Goal: Check status: Check status

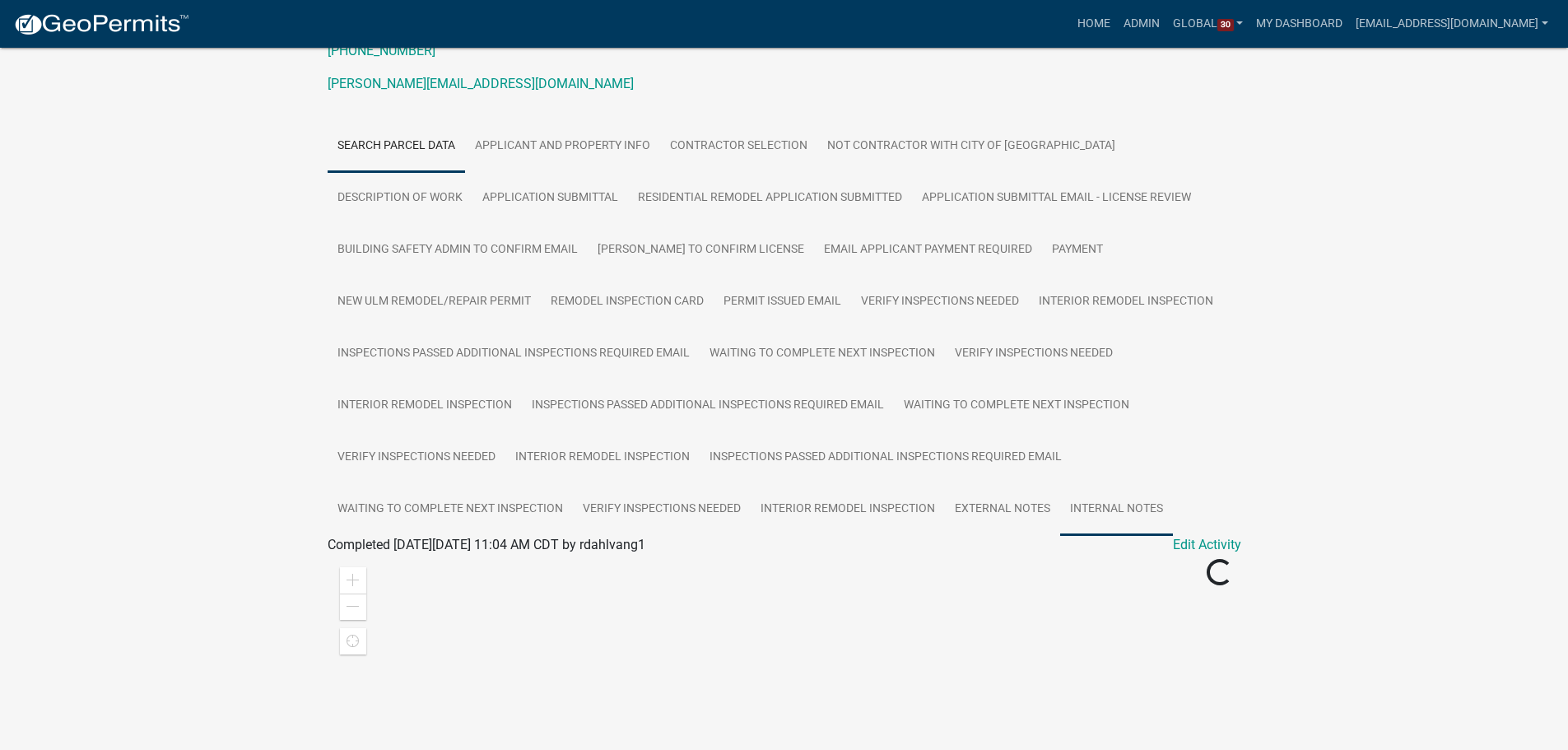
scroll to position [494, 0]
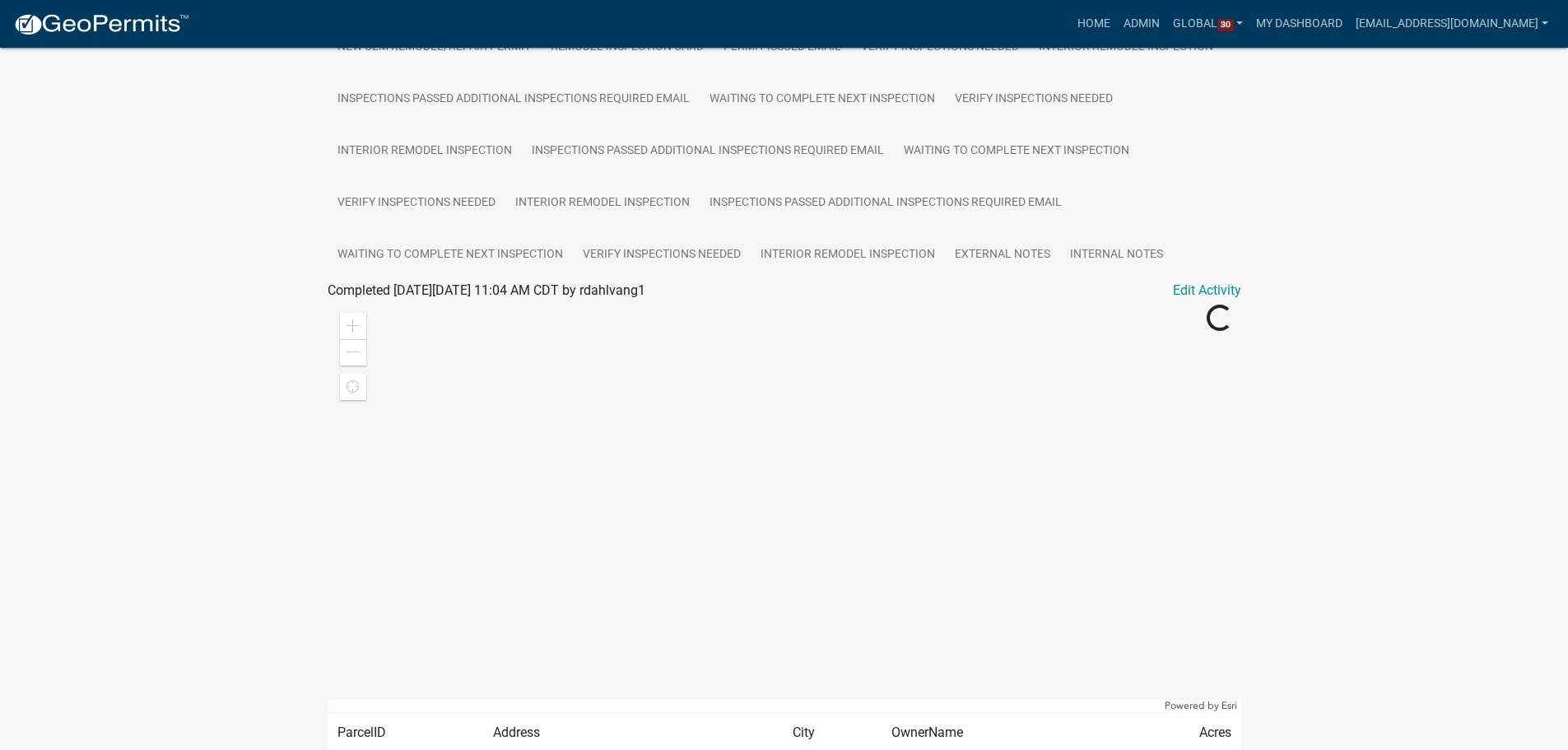
click at [169, 304] on div "Residential Remodel/Repair Permit RR-2025-195 Amount Paid $60.00 Actions View r…" at bounding box center [784, 204] width 1568 height 1300
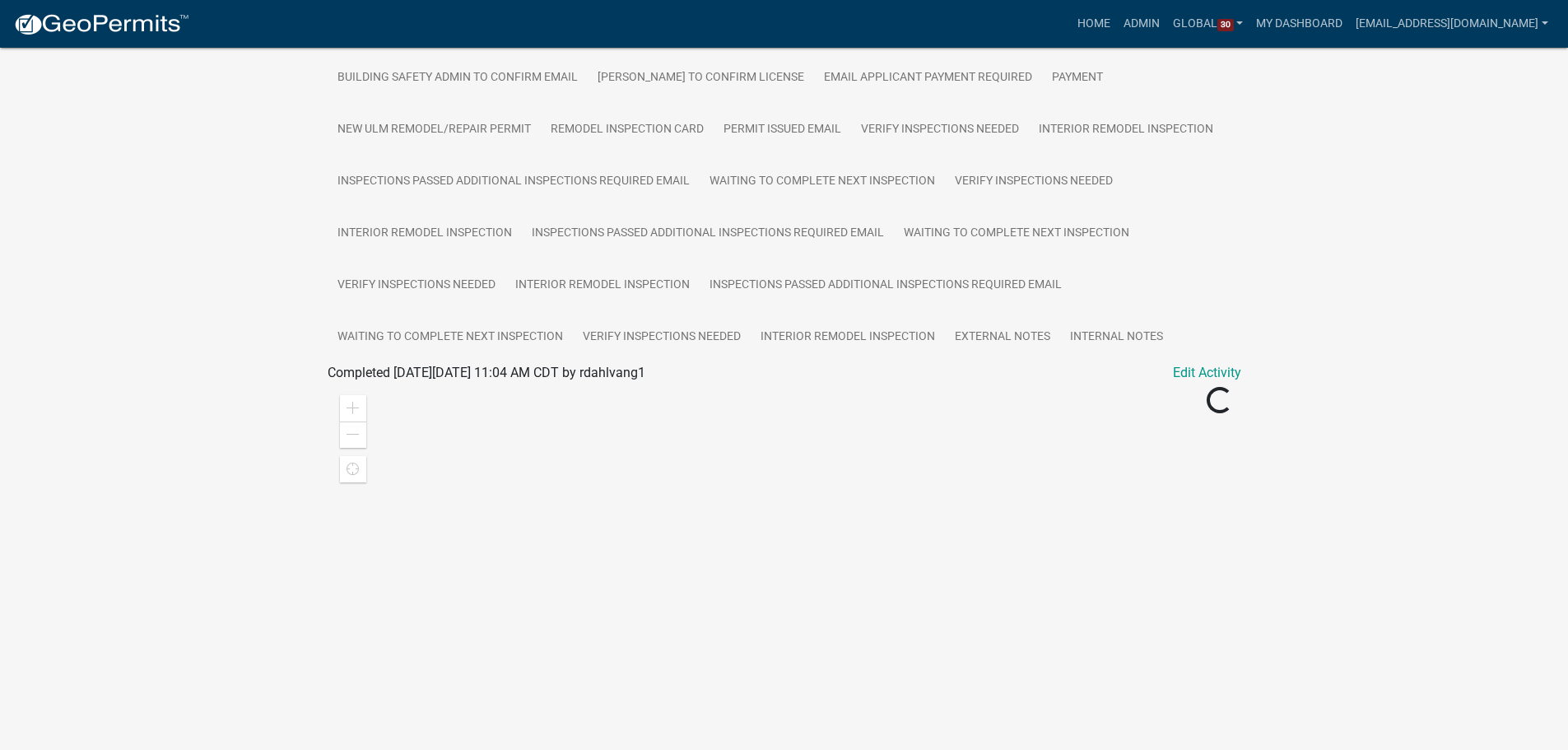
click at [147, 291] on div "Residential Remodel/Repair Permit RR-2025-195 Amount Paid $60.00 Actions View r…" at bounding box center [784, 286] width 1568 height 1300
click at [173, 275] on div "Residential Remodel/Repair Permit RR-2025-195 Amount Paid $60.00 Actions View r…" at bounding box center [784, 286] width 1568 height 1300
click at [130, 238] on div "Residential Remodel/Repair Permit RR-2025-195 Amount Paid $60.00 Actions View r…" at bounding box center [784, 286] width 1568 height 1300
drag, startPoint x: 156, startPoint y: 382, endPoint x: 168, endPoint y: 391, distance: 15.0
click at [160, 386] on div "Residential Remodel/Repair Permit RR-2025-195 Amount Paid $60.00 Actions View r…" at bounding box center [784, 286] width 1568 height 1300
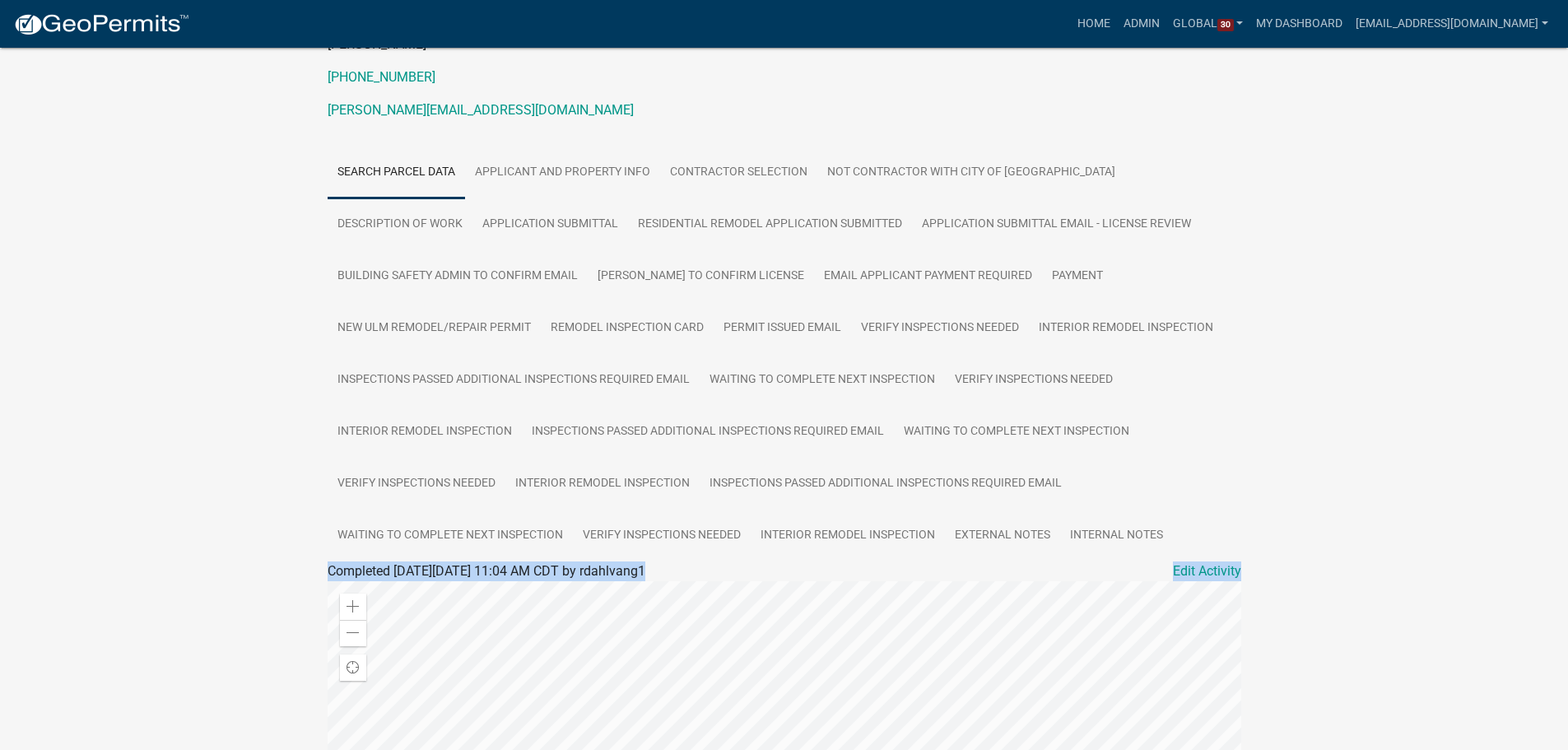
scroll to position [0, 0]
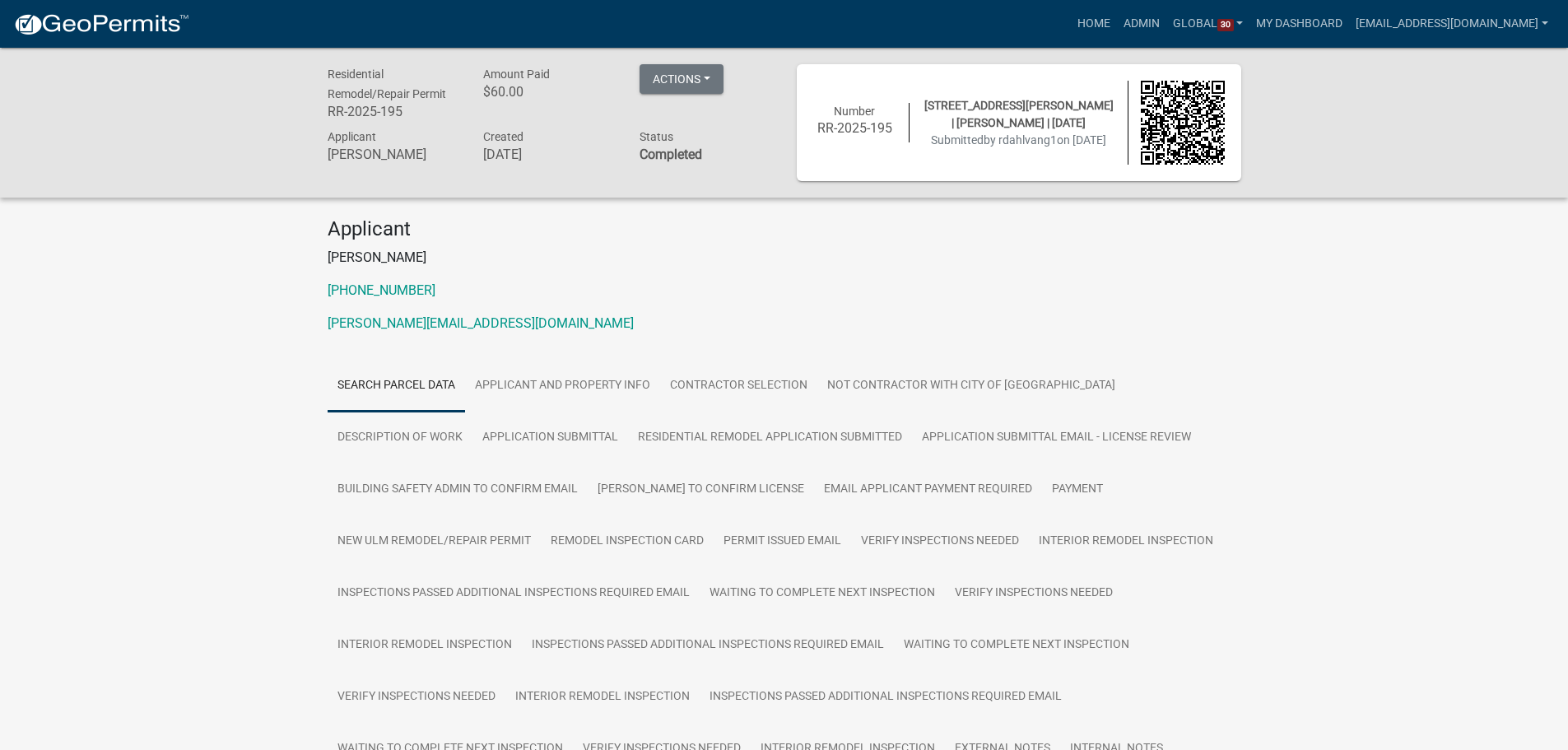
drag, startPoint x: 165, startPoint y: 464, endPoint x: 163, endPoint y: 401, distance: 63.0
click at [162, 461] on div "Residential Remodel/Repair Permit RR-2025-195 Amount Paid $60.00 Actions View r…" at bounding box center [784, 698] width 1568 height 1300
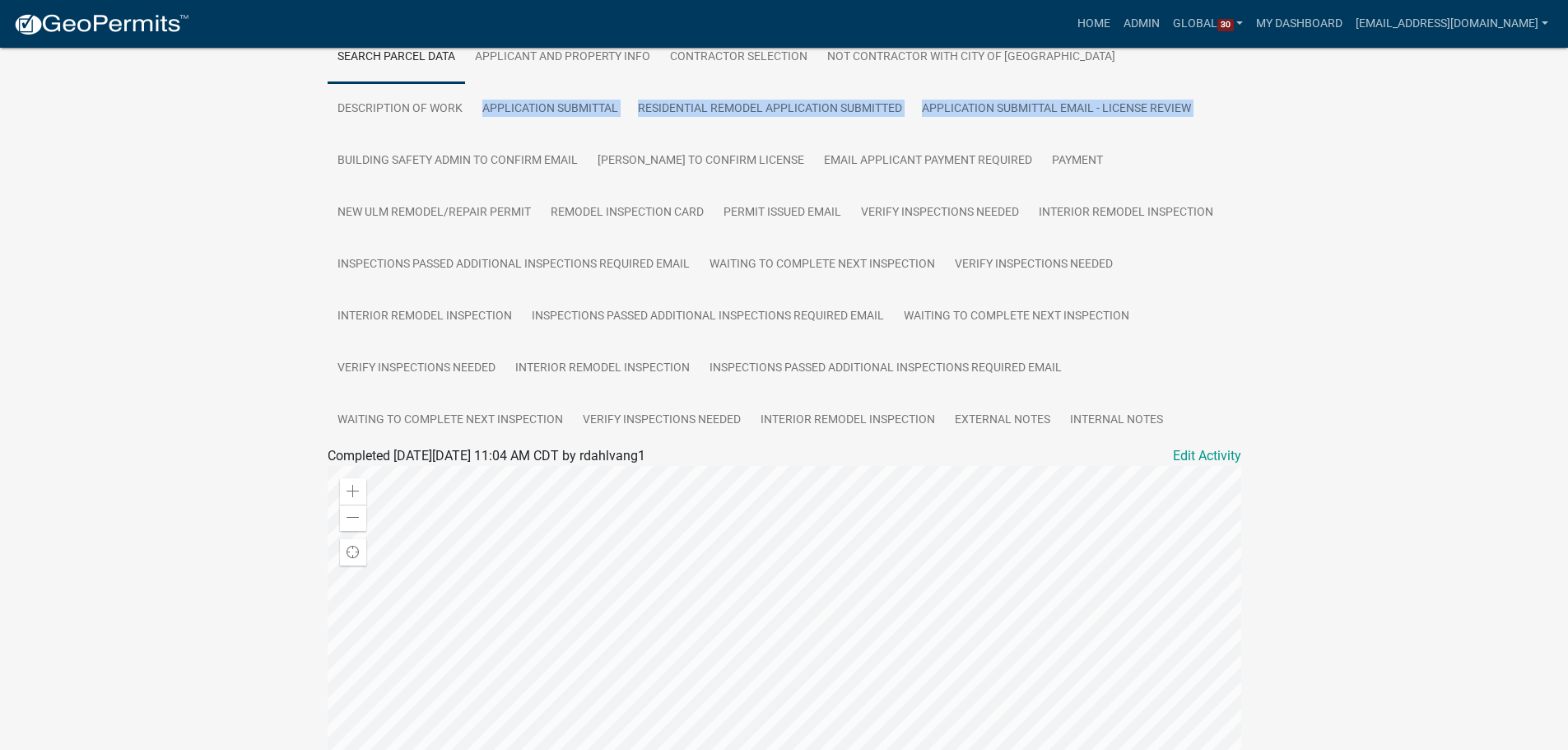
scroll to position [329, 0]
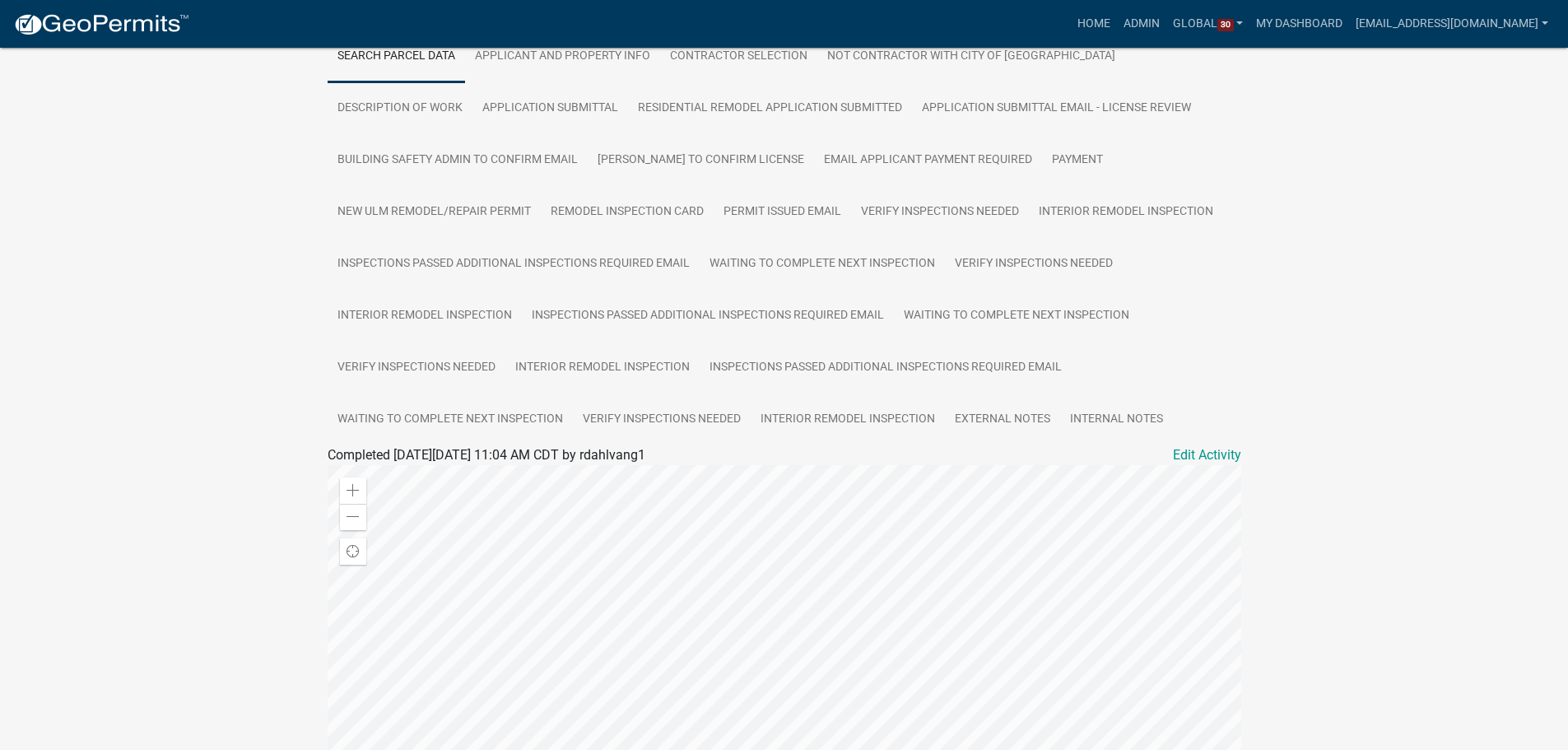
click at [210, 403] on div "Residential Remodel/Repair Permit RR-2025-195 Amount Paid $60.00 Actions View r…" at bounding box center [784, 368] width 1568 height 1300
click at [136, 413] on div "Residential Remodel/Repair Permit RR-2025-195 Amount Paid $60.00 Actions View r…" at bounding box center [784, 368] width 1568 height 1300
drag, startPoint x: 185, startPoint y: 345, endPoint x: 205, endPoint y: 358, distance: 23.9
click at [184, 350] on div "Residential Remodel/Repair Permit RR-2025-195 Amount Paid $60.00 Actions View r…" at bounding box center [784, 368] width 1568 height 1300
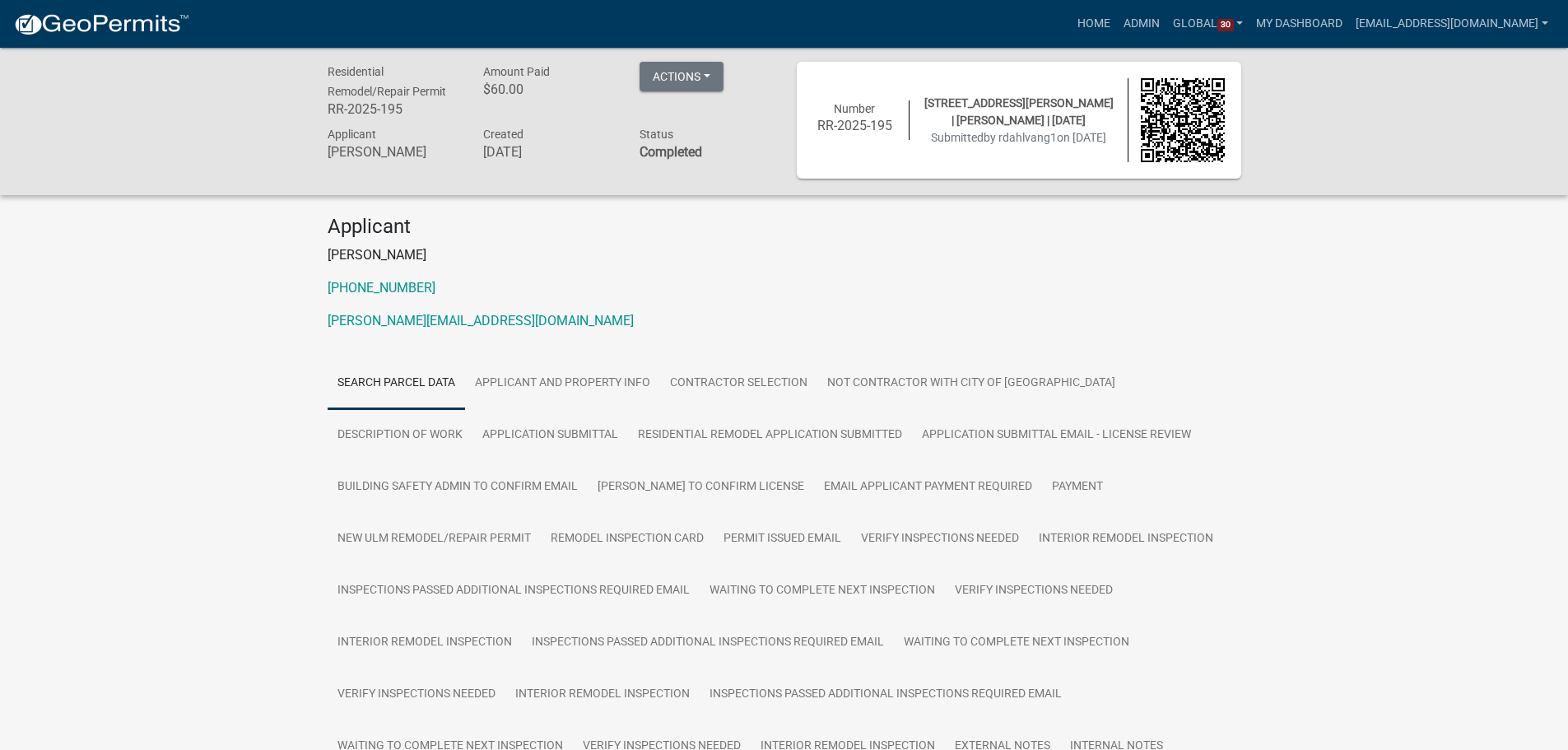
scroll to position [0, 0]
click at [814, 230] on h4 "Applicant" at bounding box center [784, 229] width 914 height 24
click at [199, 272] on div "Residential Remodel/Repair Permit RR-2025-195 Amount Paid $60.00 Actions View r…" at bounding box center [784, 698] width 1568 height 1300
click at [1355, 330] on div "Residential Remodel/Repair Permit RR-2025-195 Amount Paid $60.00 Actions View r…" at bounding box center [784, 698] width 1568 height 1300
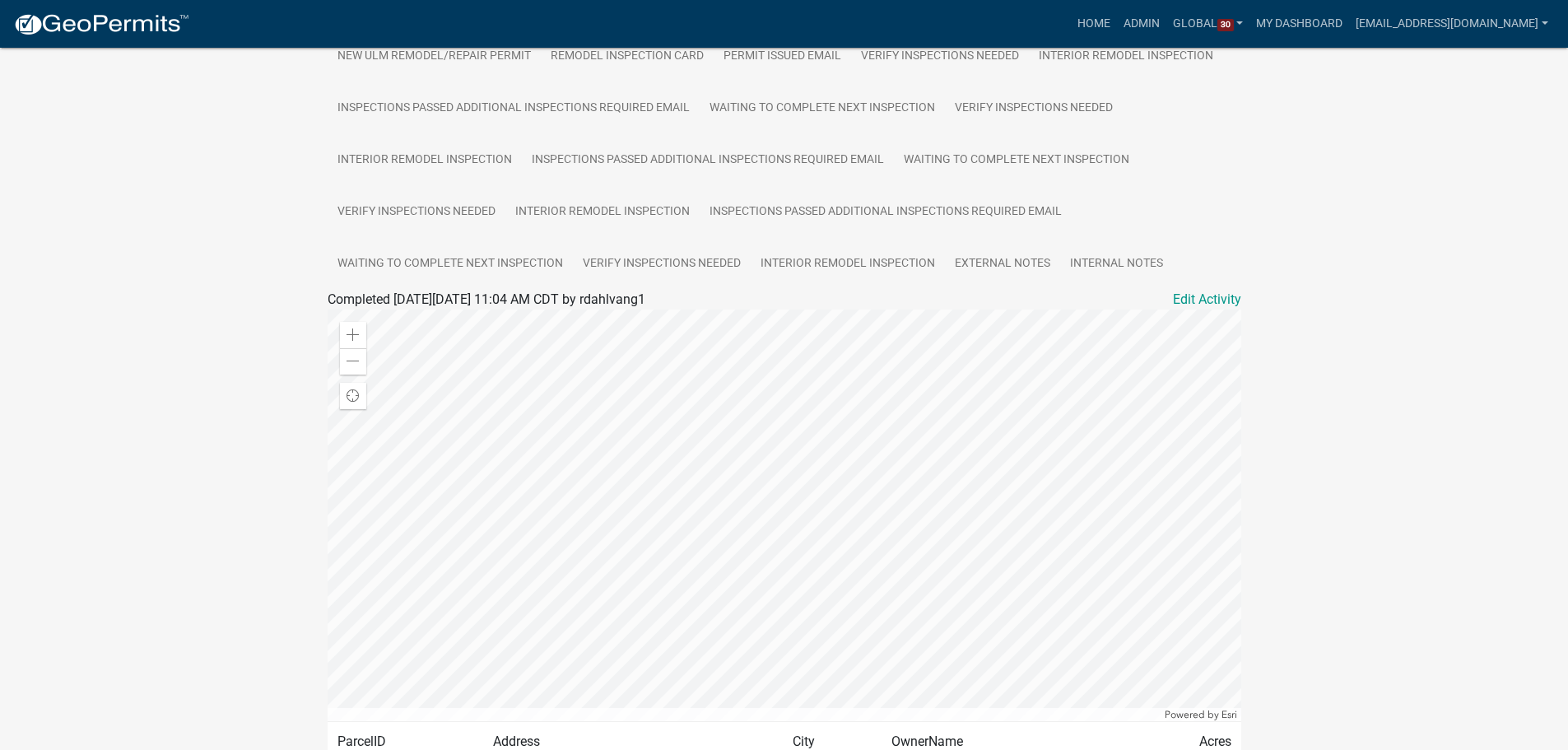
scroll to position [494, 0]
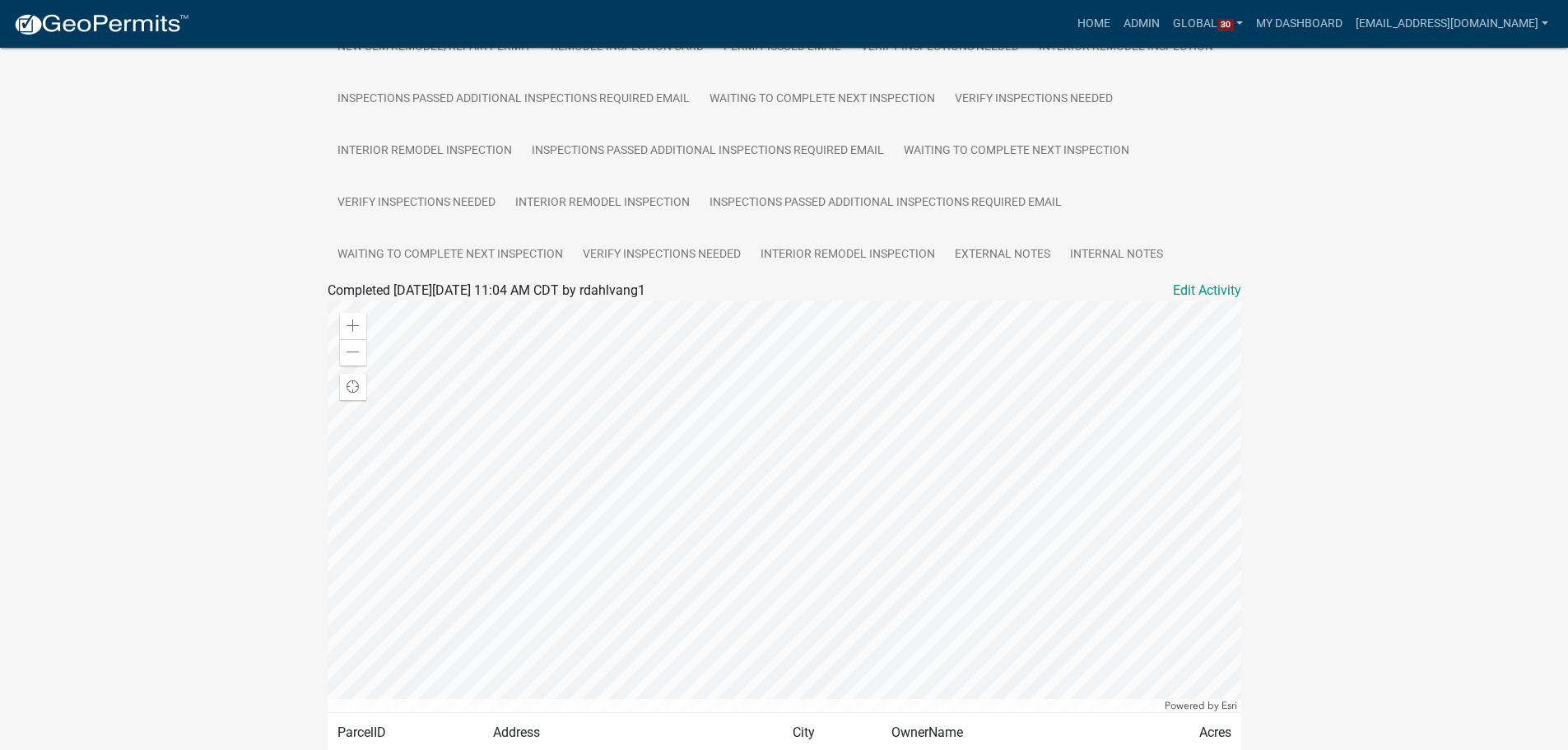
click at [1373, 284] on div "Residential Remodel/Repair Permit RR-2025-195 Amount Paid $60.00 Actions View r…" at bounding box center [784, 204] width 1568 height 1300
click at [173, 377] on div "Residential Remodel/Repair Permit RR-2025-195 Amount Paid $60.00 Actions View r…" at bounding box center [784, 204] width 1568 height 1300
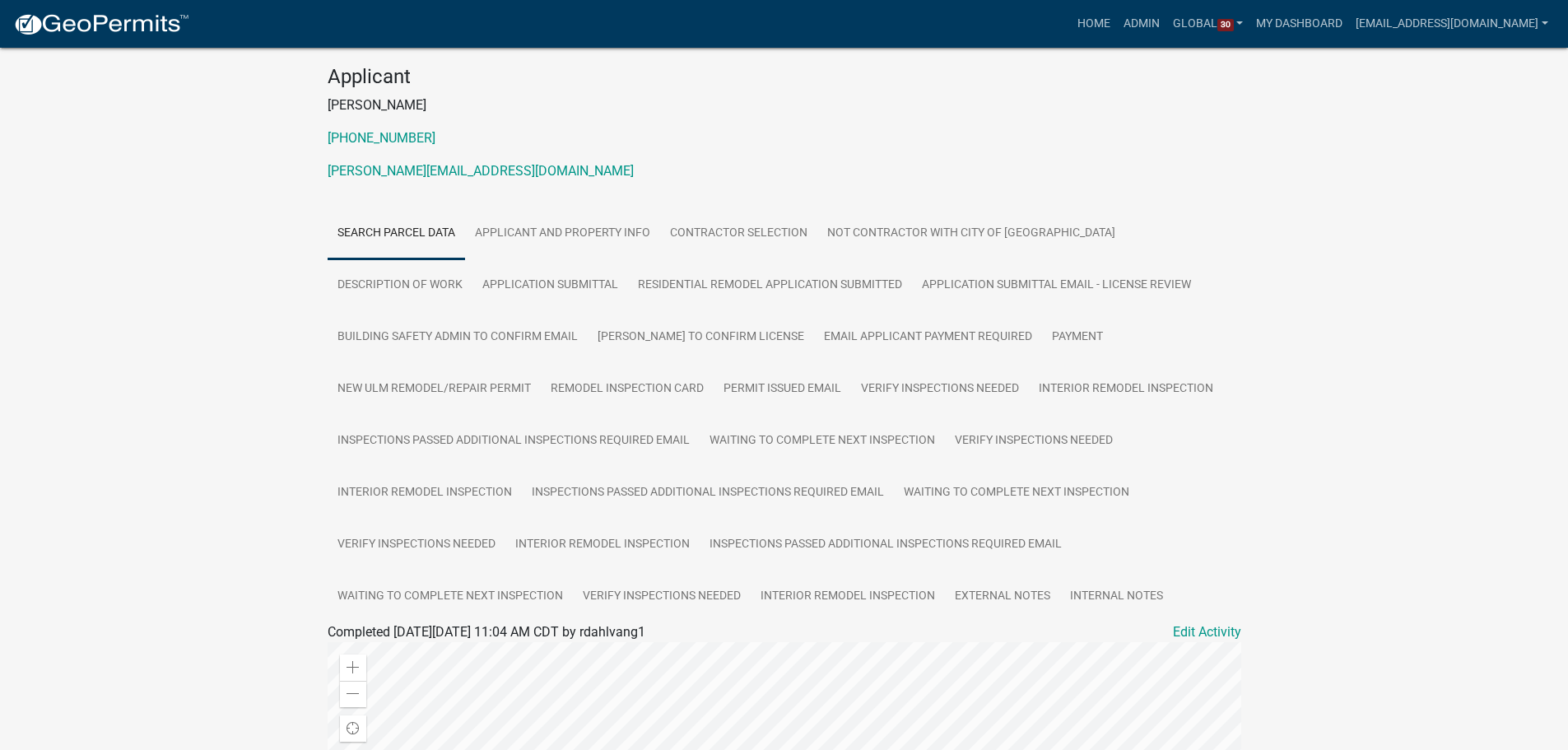
scroll to position [0, 0]
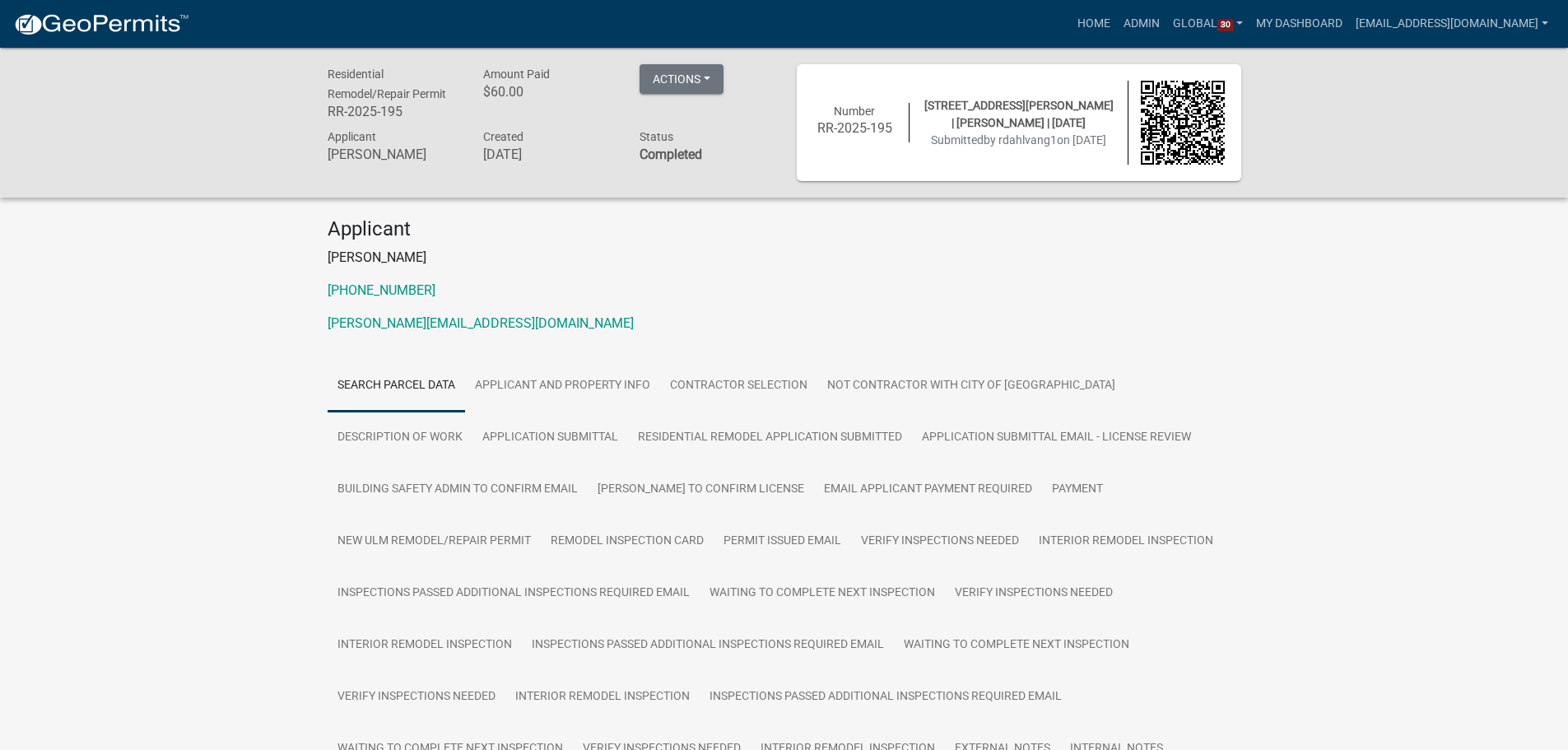
click at [244, 105] on div "Residential Remodel/Repair Permit RR-2025-195 Amount Paid $60.00 Actions View r…" at bounding box center [784, 122] width 1568 height 150
click at [713, 73] on button "Actions" at bounding box center [681, 79] width 84 height 30
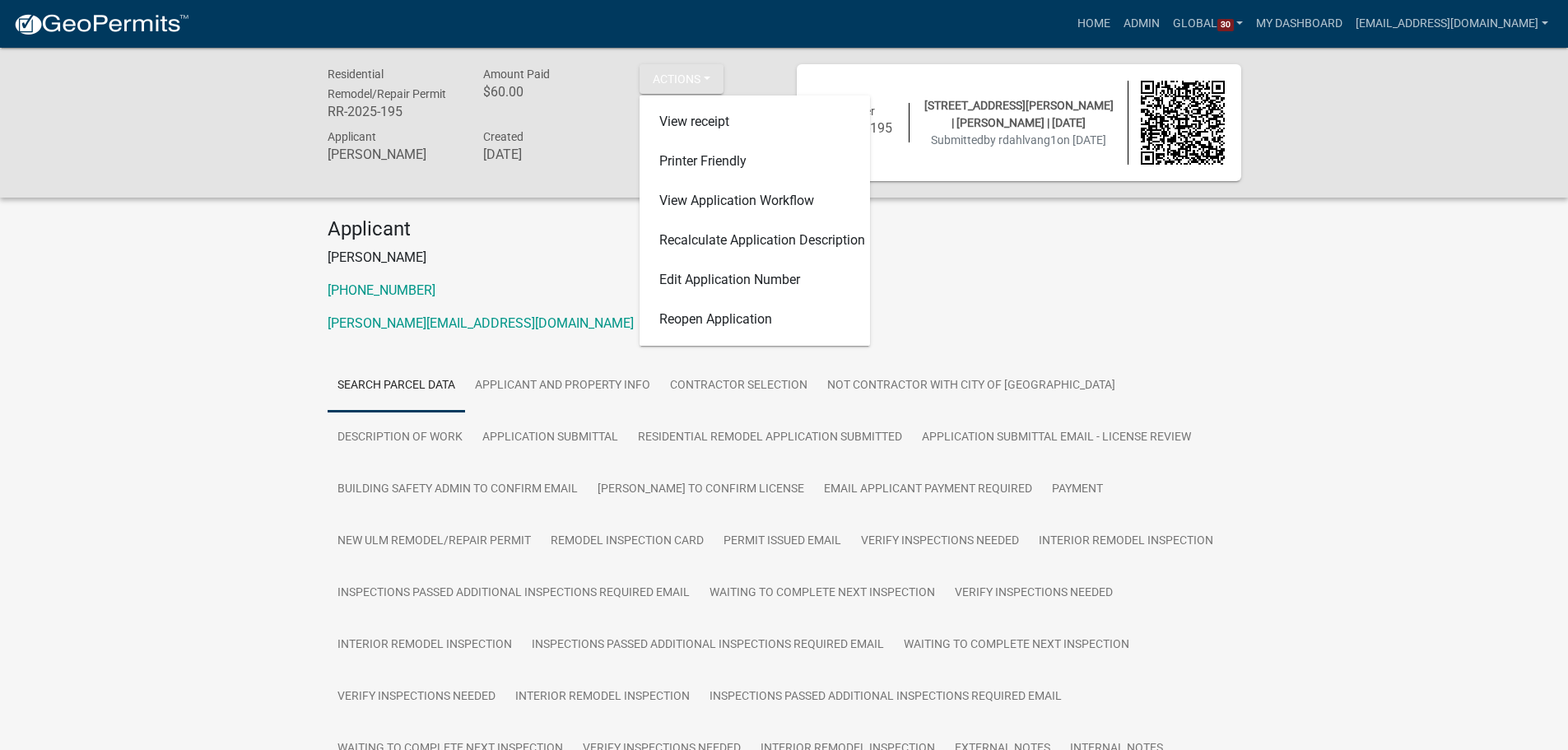
click at [186, 185] on div "Residential Remodel/Repair Permit RR-2025-195 Amount Paid $60.00 Actions View r…" at bounding box center [784, 122] width 1568 height 150
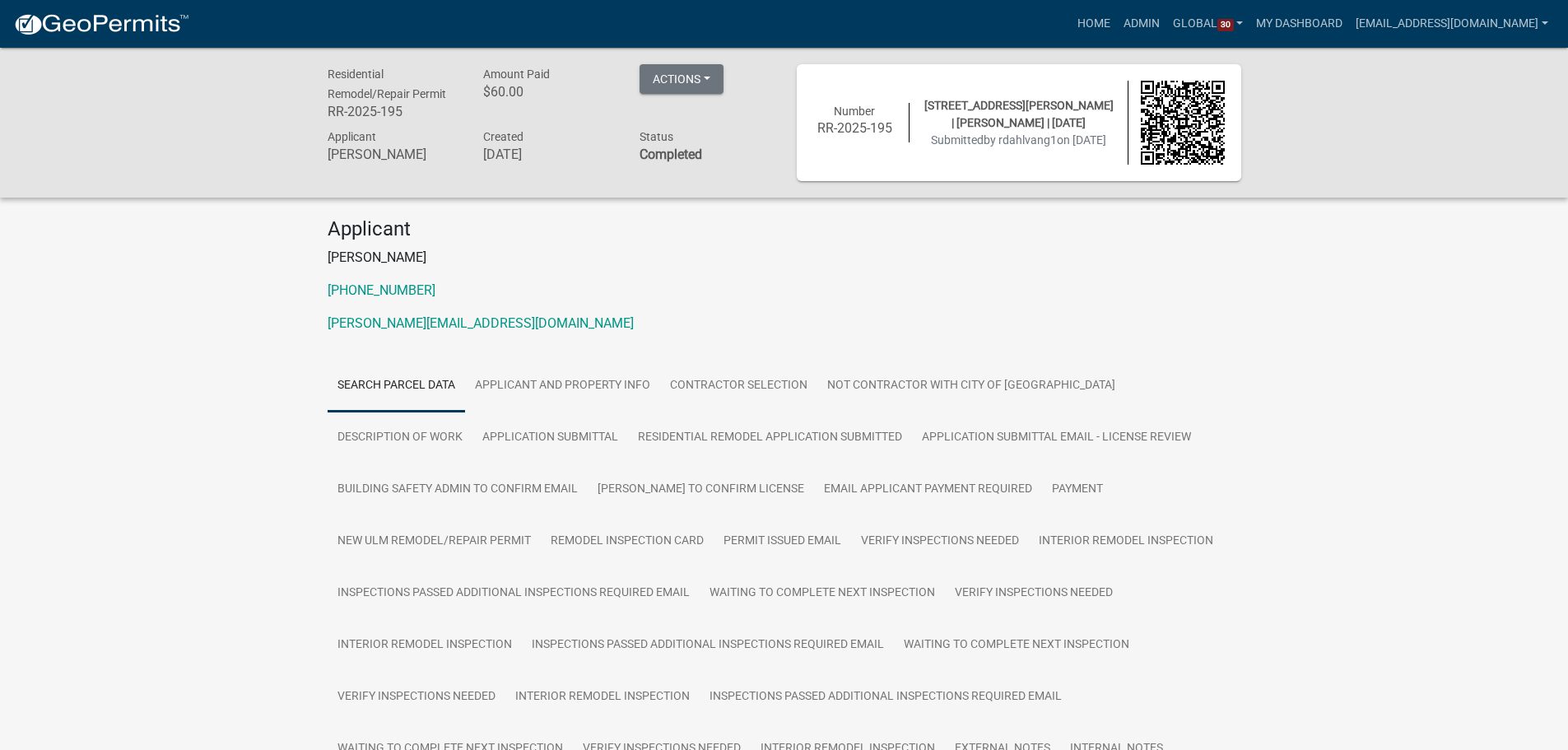
click at [165, 314] on div "Residential Remodel/Repair Permit RR-2025-195 Amount Paid $60.00 Actions View r…" at bounding box center [784, 698] width 1568 height 1300
drag, startPoint x: 244, startPoint y: 332, endPoint x: 611, endPoint y: 3, distance: 492.9
click at [244, 332] on div "Residential Remodel/Repair Permit RR-2025-195 Amount Paid $60.00 Actions View r…" at bounding box center [784, 698] width 1568 height 1300
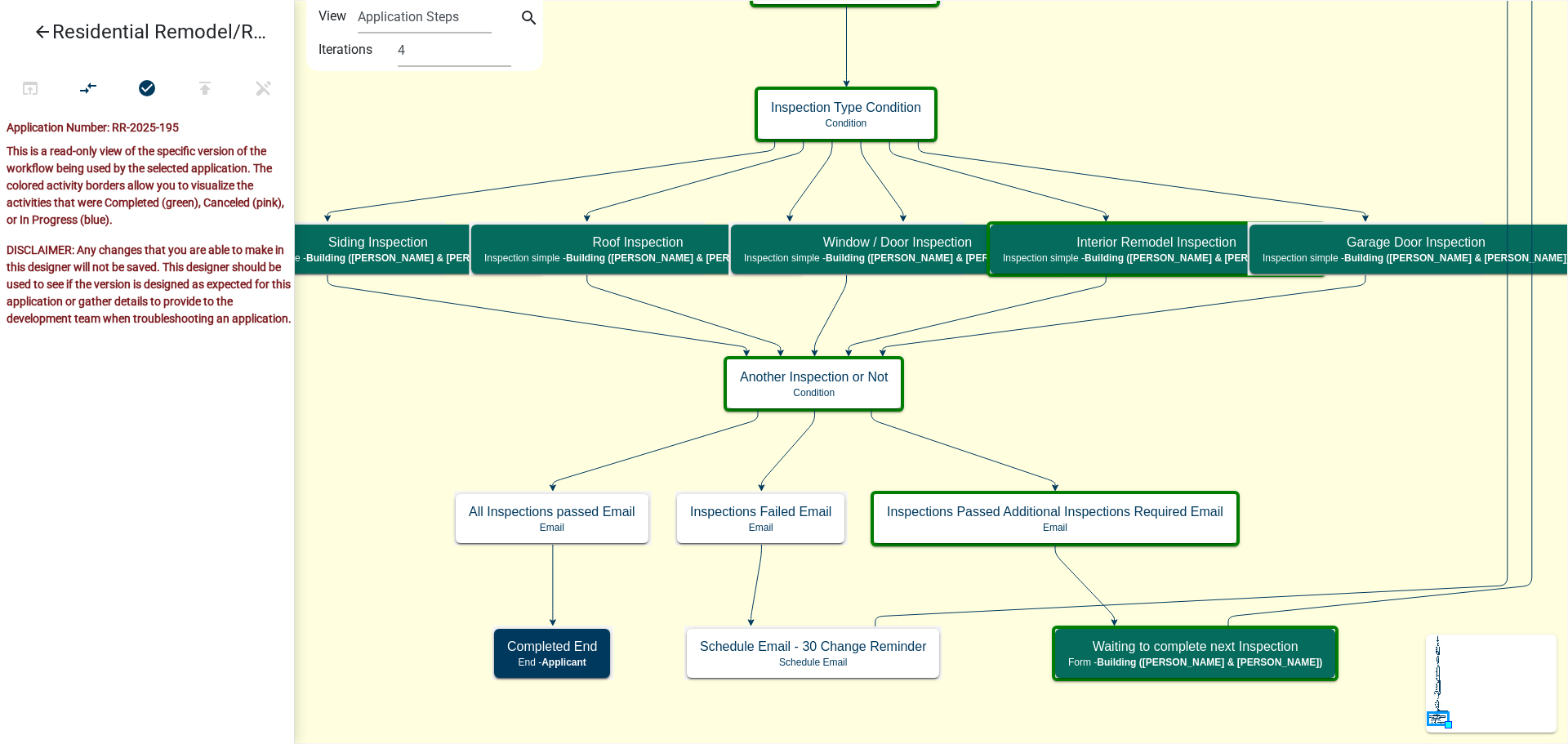
select select "4"
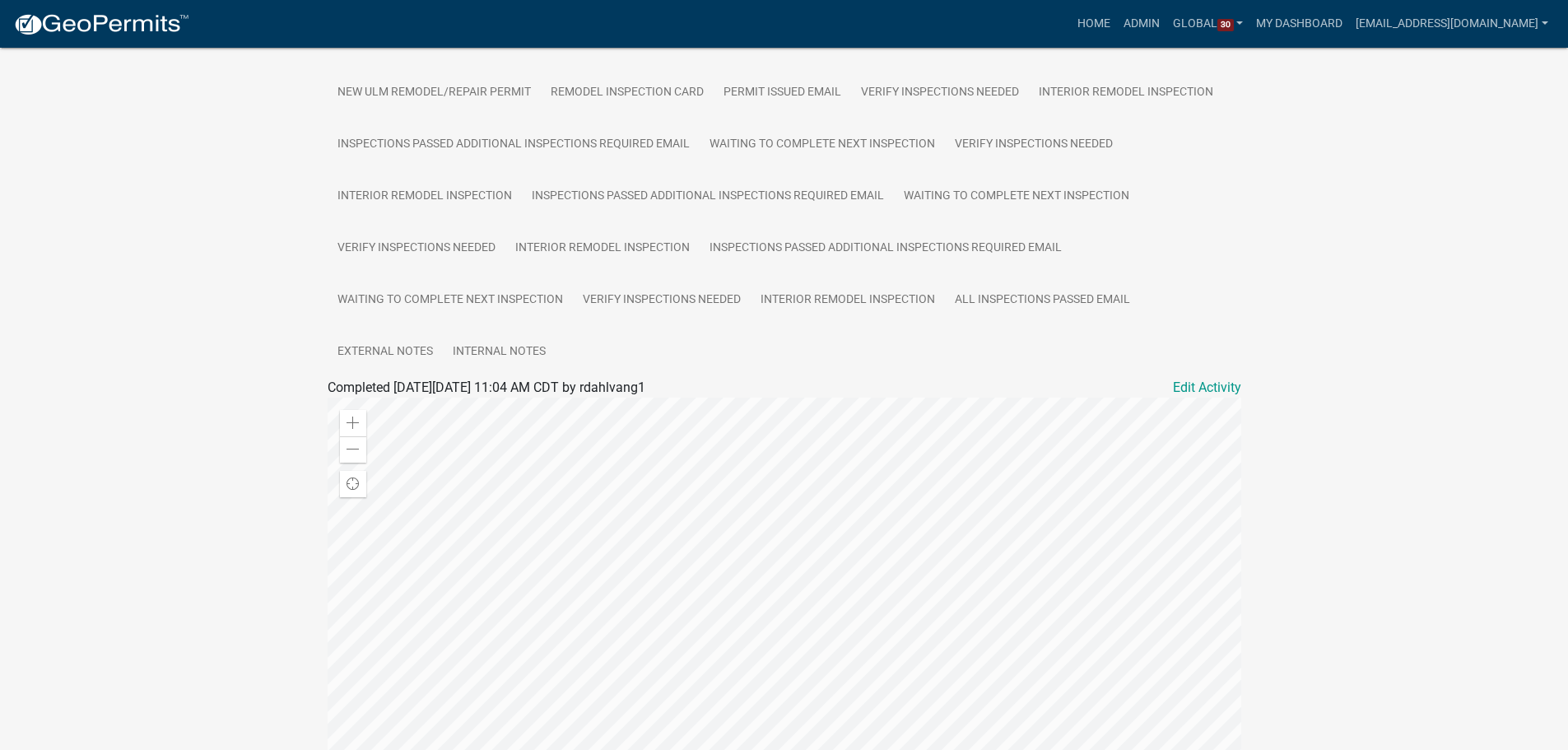
scroll to position [412, 0]
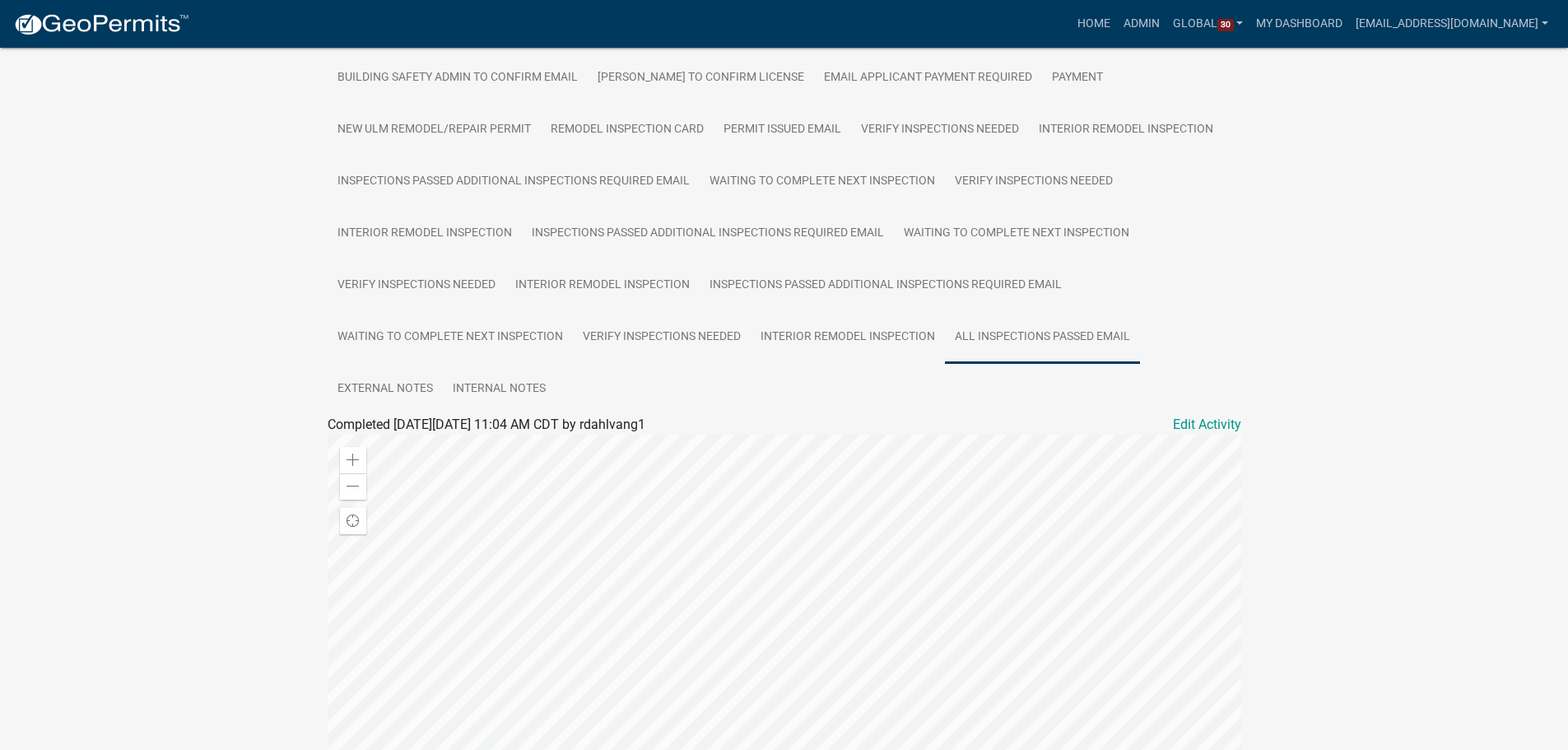
click at [1038, 338] on link "All Inspections passed Email" at bounding box center [1042, 337] width 195 height 52
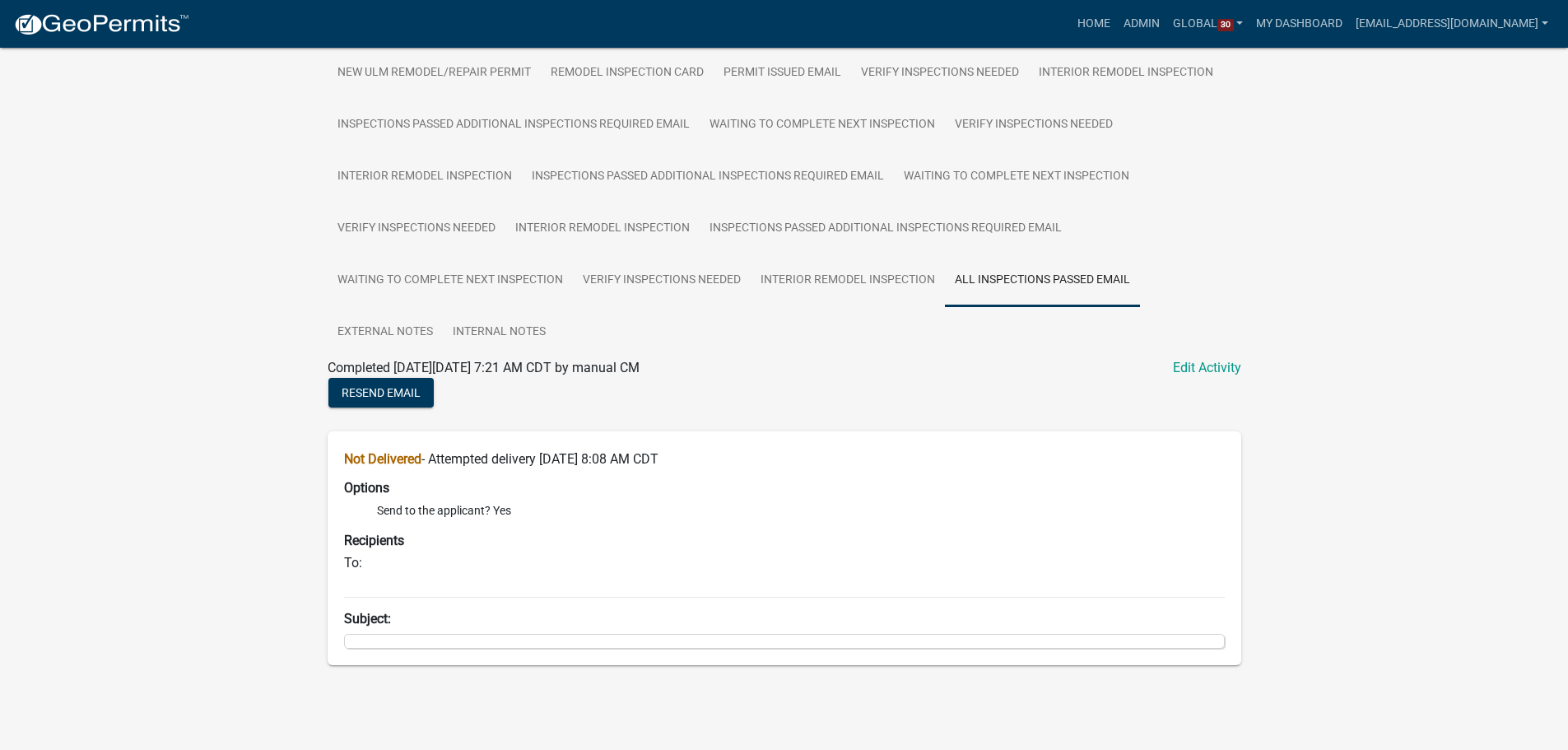
scroll to position [472, 0]
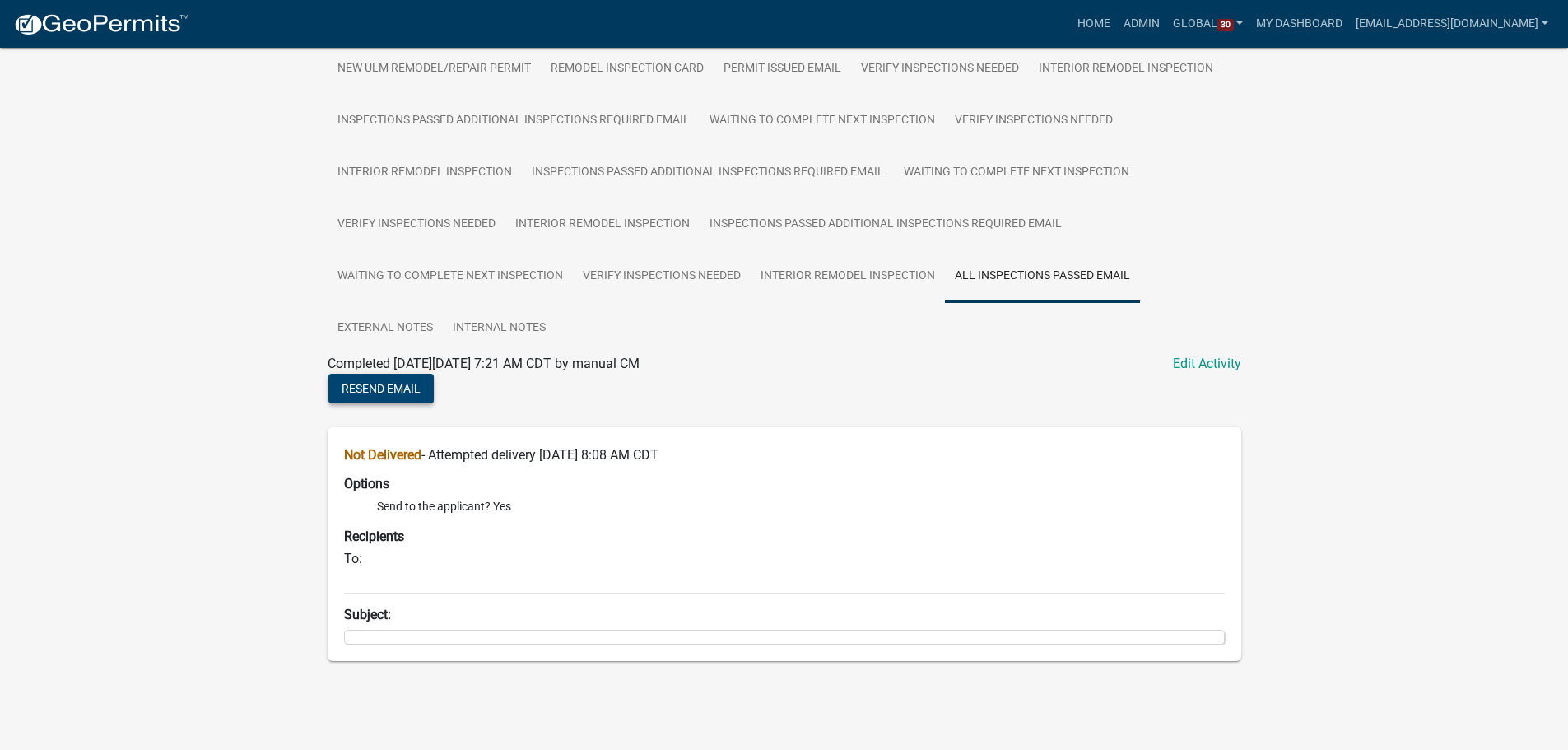
click at [382, 390] on span "Resend Email" at bounding box center [381, 387] width 79 height 13
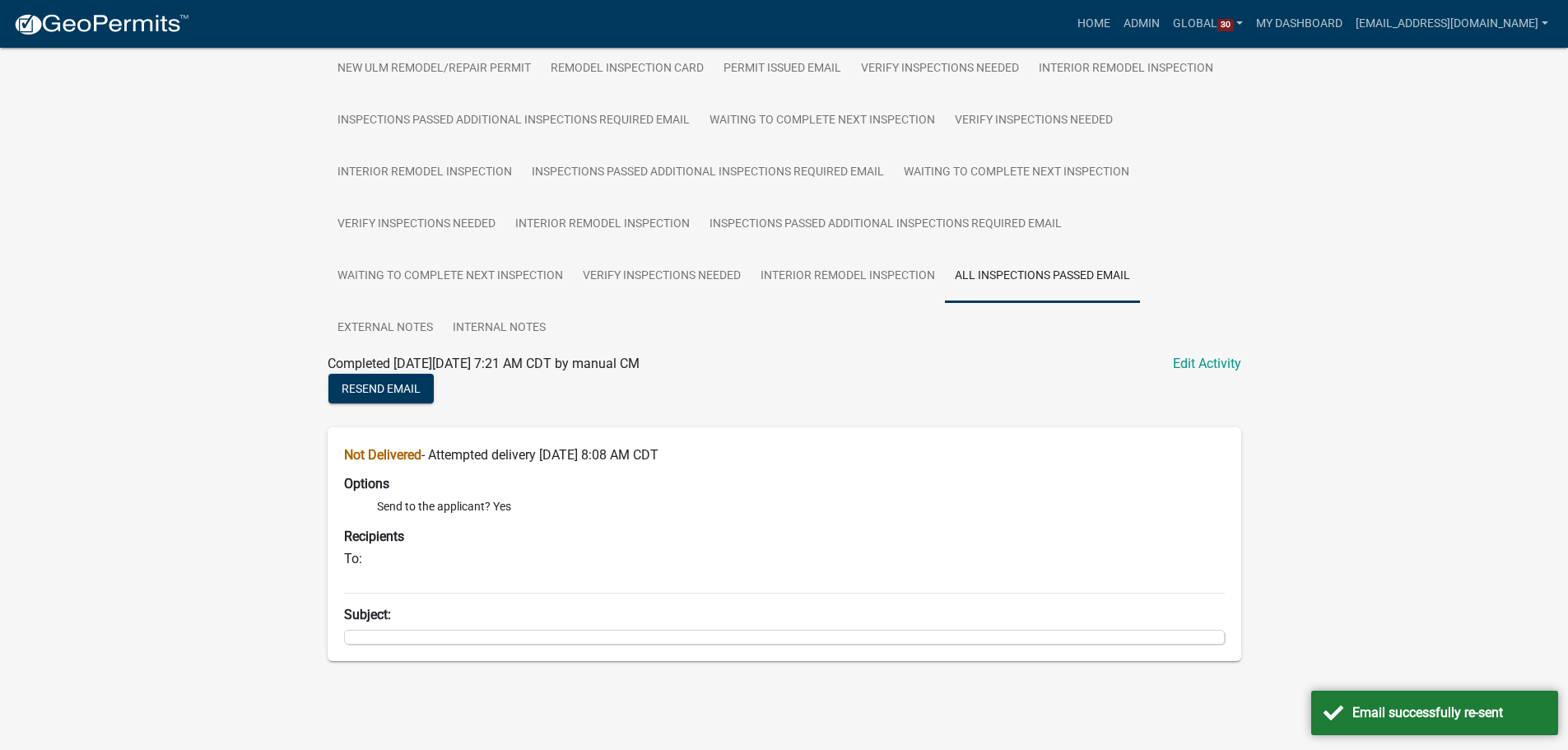
click at [240, 322] on div "Residential Remodel/Repair Permit RR-2025-195 Amount Paid $60.00 Actions View r…" at bounding box center [784, 152] width 1568 height 1154
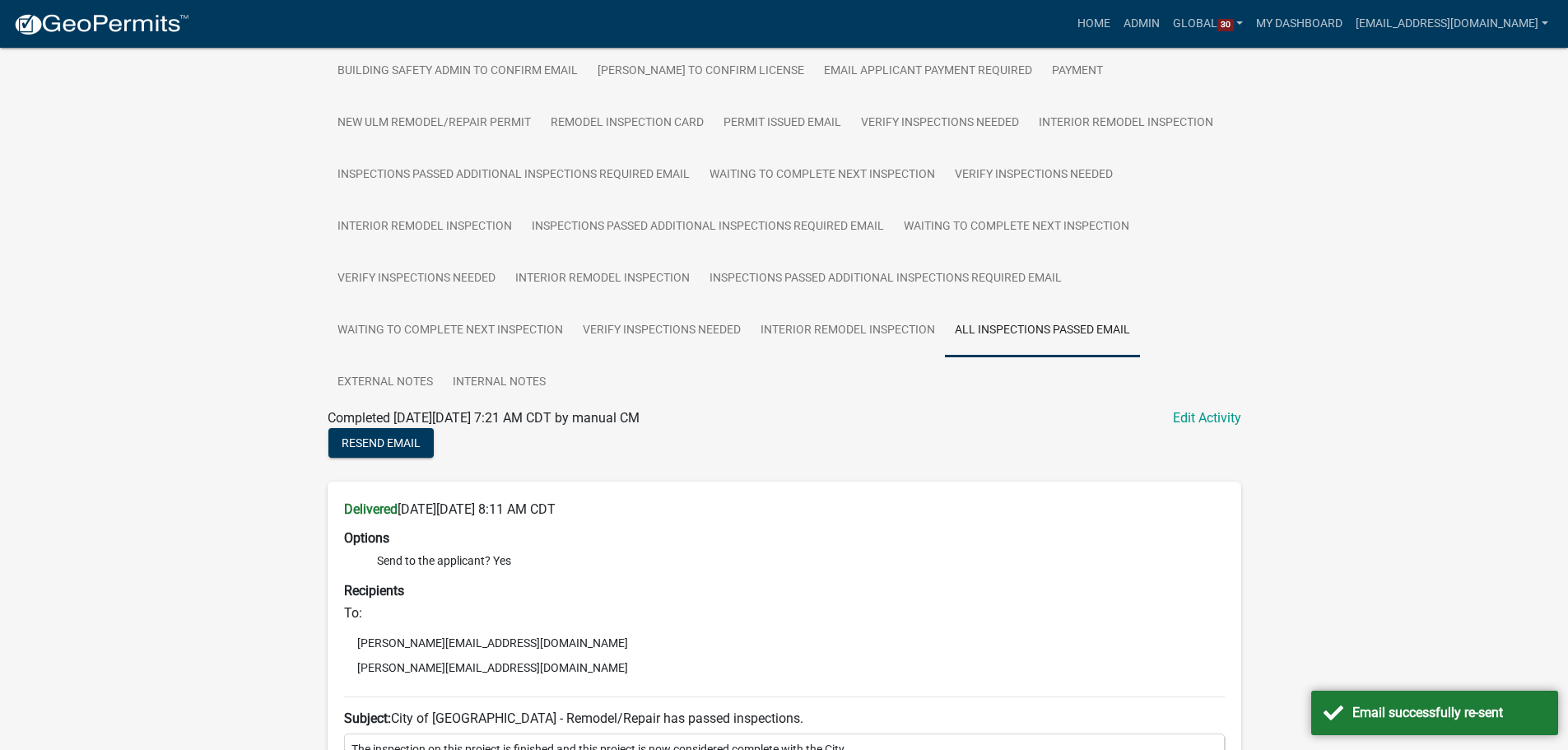
scroll to position [414, 0]
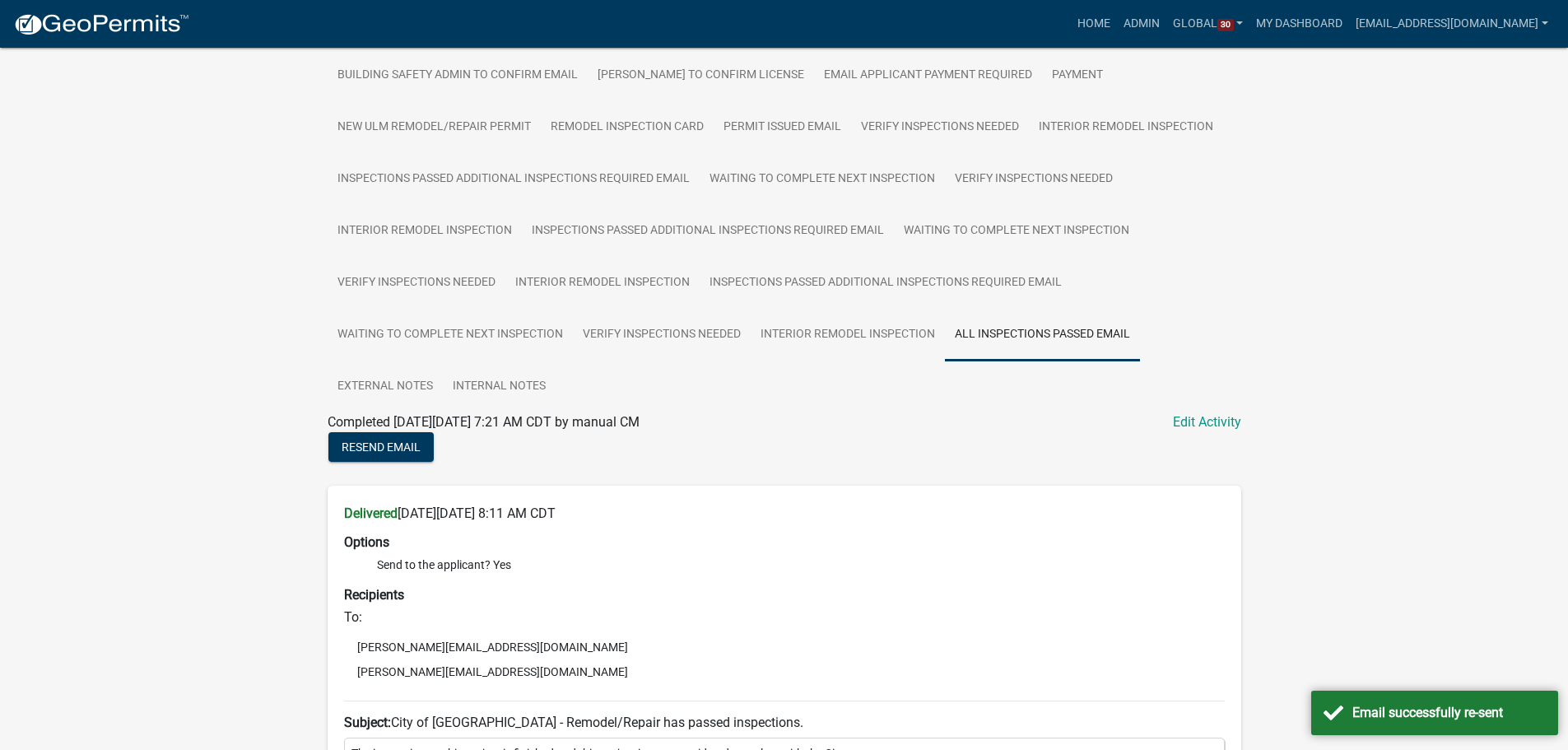
click at [182, 447] on div "Residential Remodel/Repair Permit RR-2025-195 Amount Paid $60.00 Actions View r…" at bounding box center [784, 593] width 1568 height 1918
click at [198, 378] on div "Residential Remodel/Repair Permit RR-2025-195 Amount Paid $60.00 Actions View r…" at bounding box center [784, 593] width 1568 height 1918
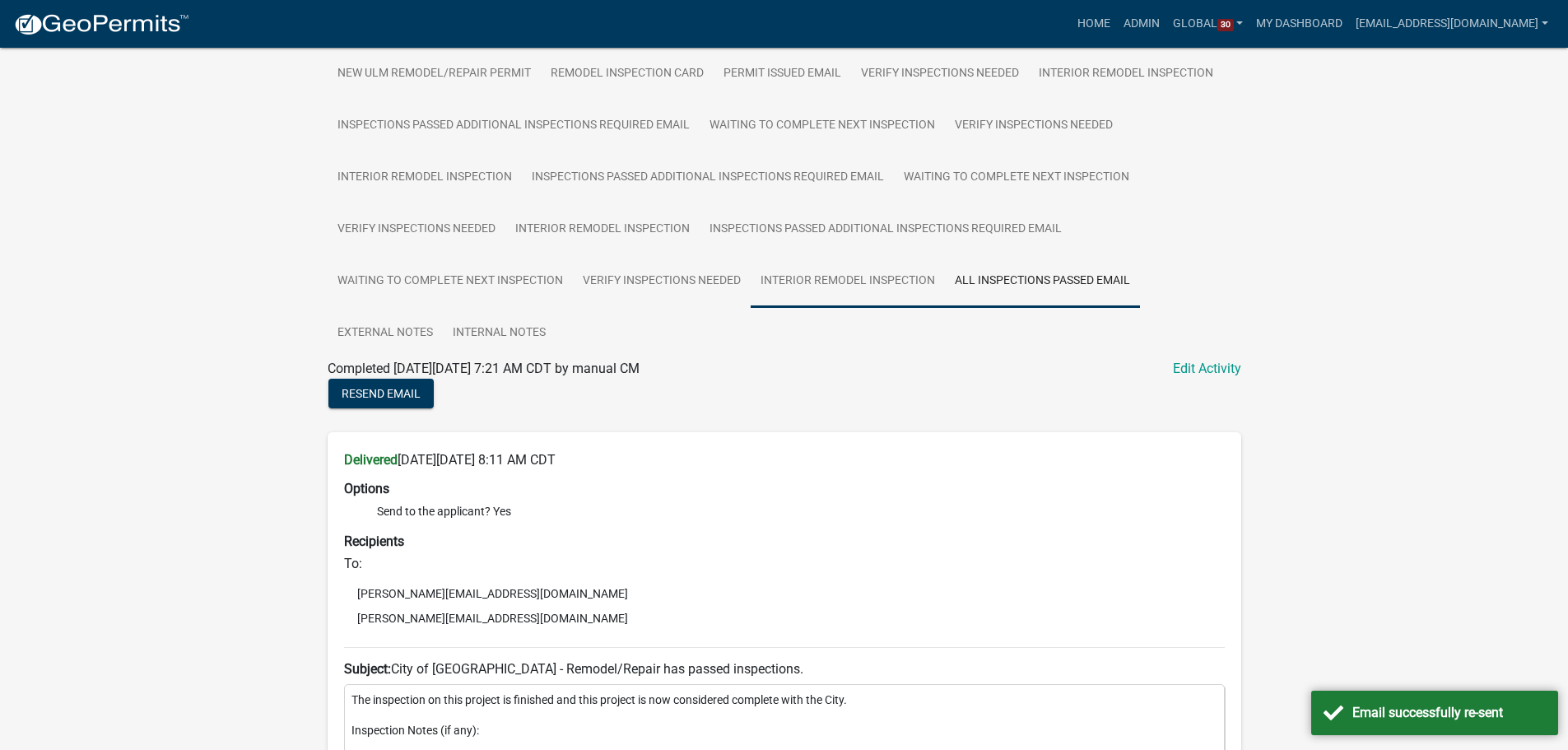
scroll to position [496, 0]
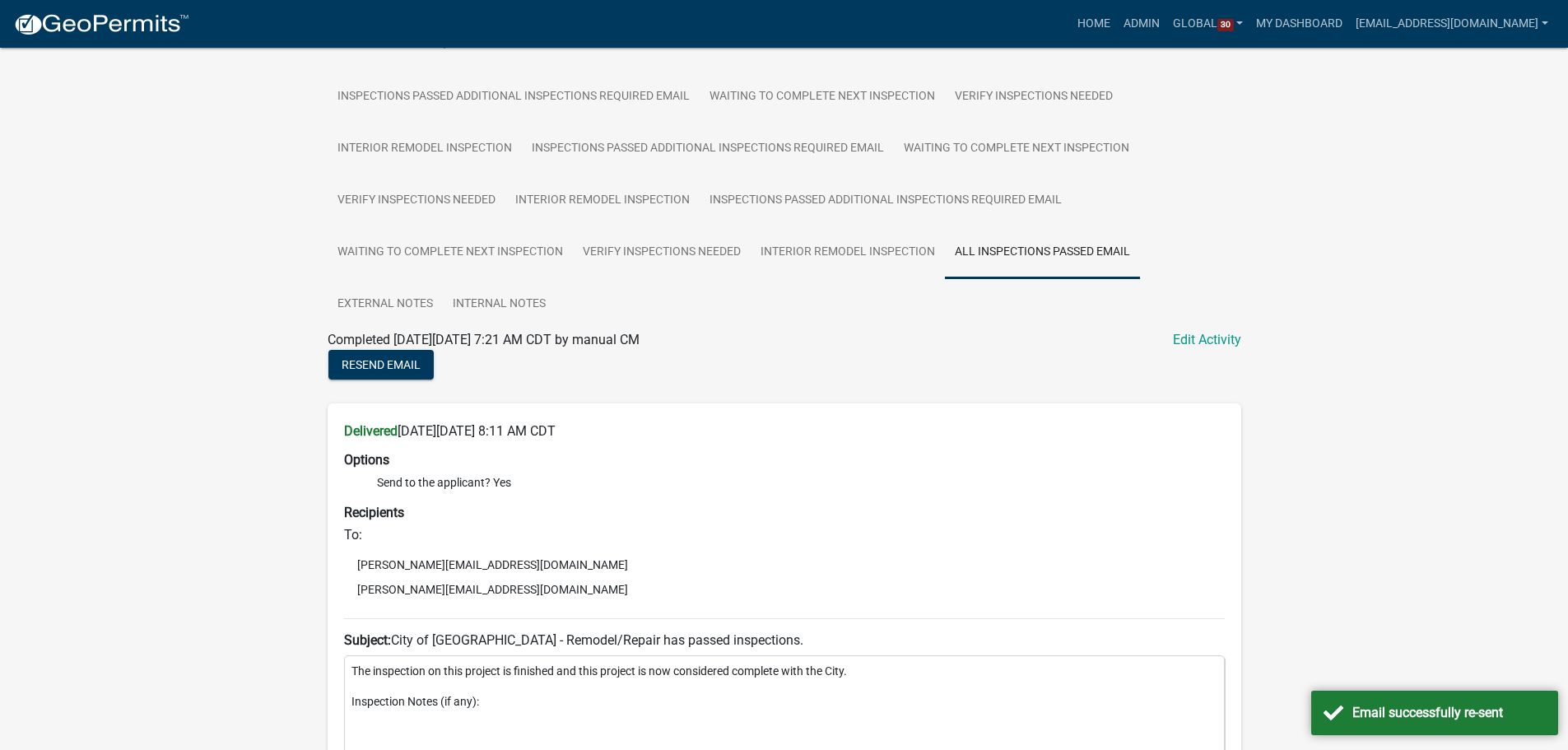
click at [131, 264] on div "Residential Remodel/Repair Permit RR-2025-195 Amount Paid $60.00 Actions View r…" at bounding box center [784, 511] width 1568 height 1918
click at [136, 224] on div "Residential Remodel/Repair Permit RR-2025-195 Amount Paid $60.00 Actions View r…" at bounding box center [784, 511] width 1568 height 1918
click at [167, 157] on div "Residential Remodel/Repair Permit RR-2025-195 Amount Paid $60.00 Actions View r…" at bounding box center [784, 511] width 1568 height 1918
click at [241, 457] on div "Residential Remodel/Repair Permit RR-2025-195 Amount Paid $60.00 Actions View r…" at bounding box center [784, 511] width 1568 height 1918
click at [138, 353] on div "Residential Remodel/Repair Permit RR-2025-195 Amount Paid $60.00 Actions View r…" at bounding box center [784, 511] width 1568 height 1918
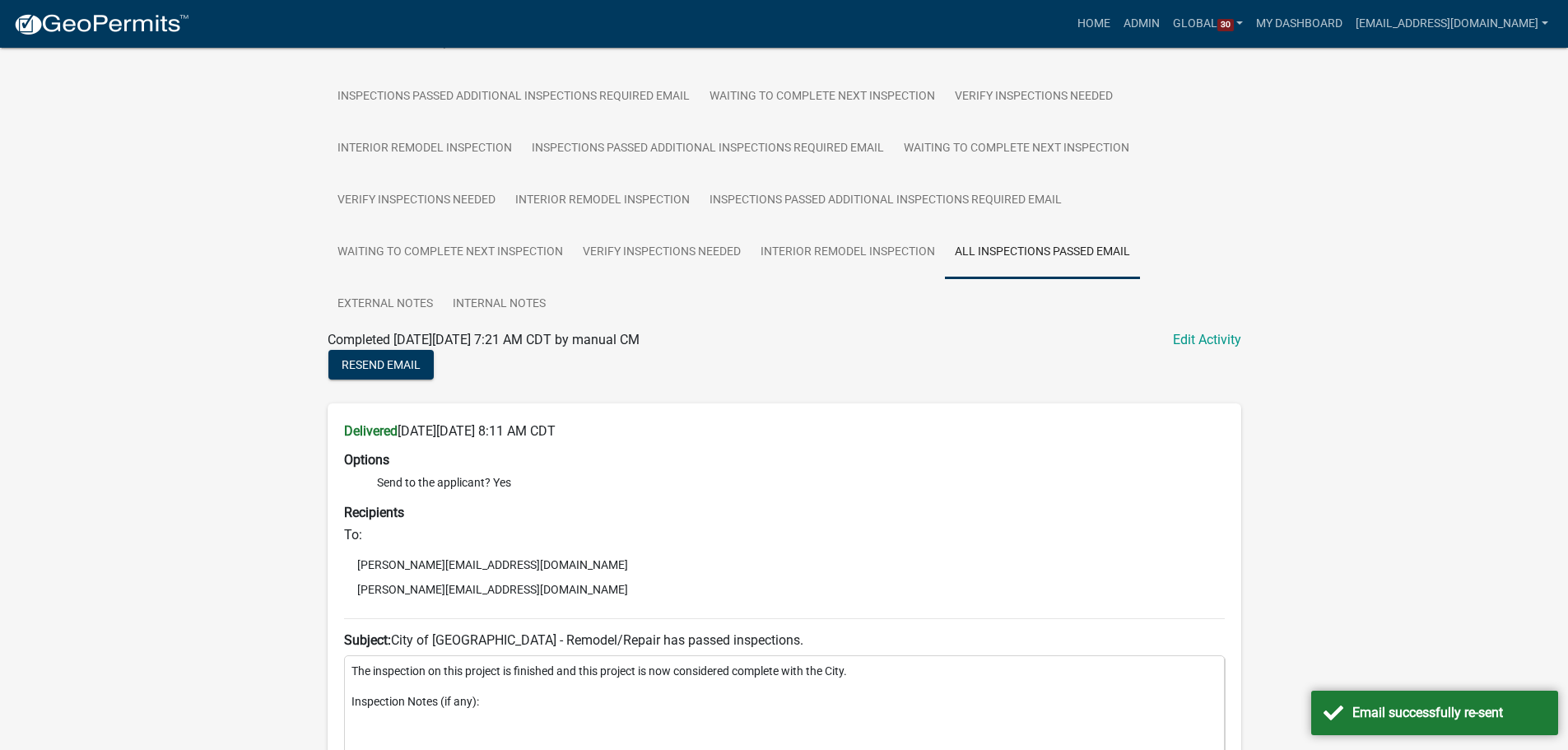
click at [234, 183] on div "Residential Remodel/Repair Permit RR-2025-195 Amount Paid $60.00 Actions View r…" at bounding box center [784, 511] width 1568 height 1918
click at [154, 349] on div "Residential Remodel/Repair Permit RR-2025-195 Amount Paid $60.00 Actions View r…" at bounding box center [784, 511] width 1568 height 1918
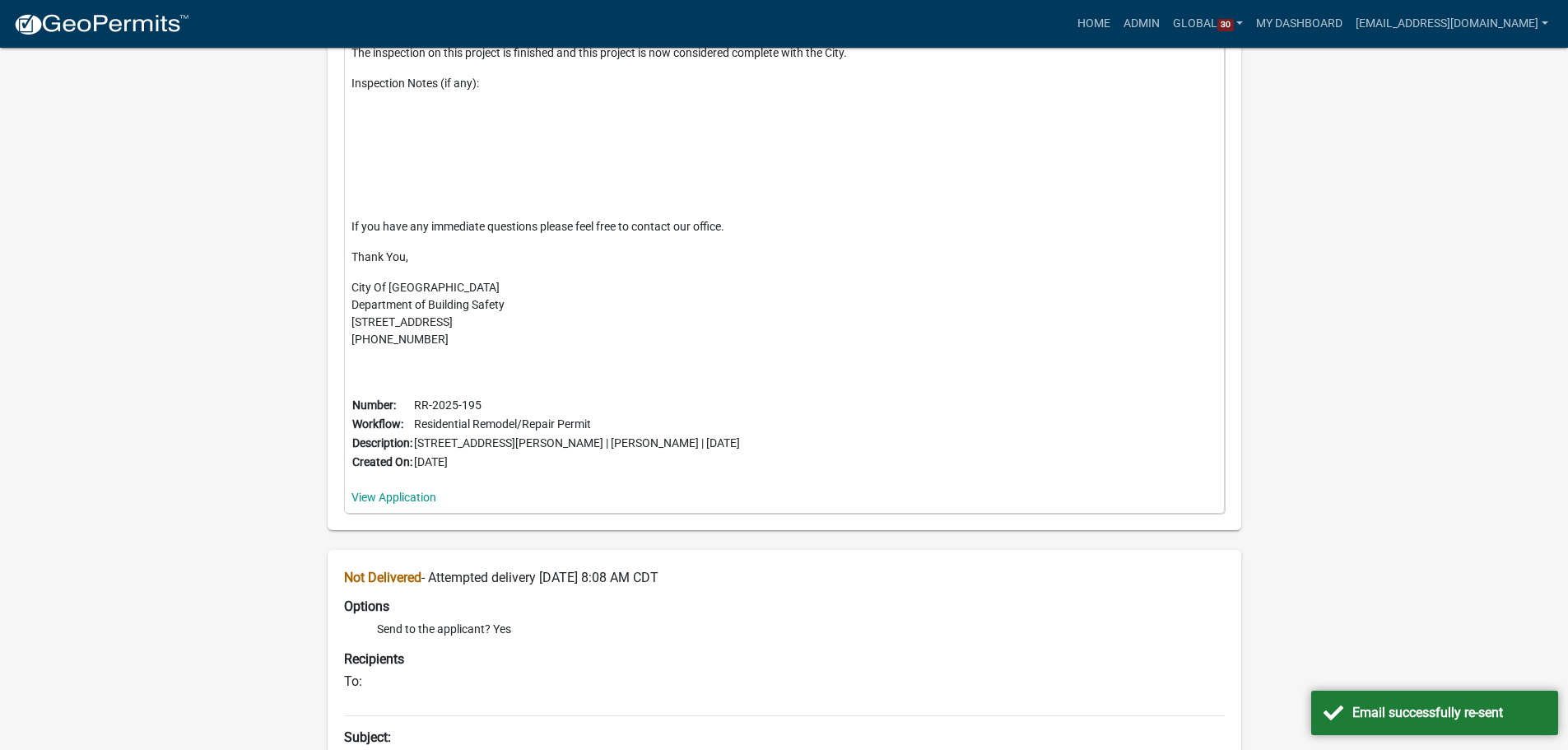
scroll to position [1237, 0]
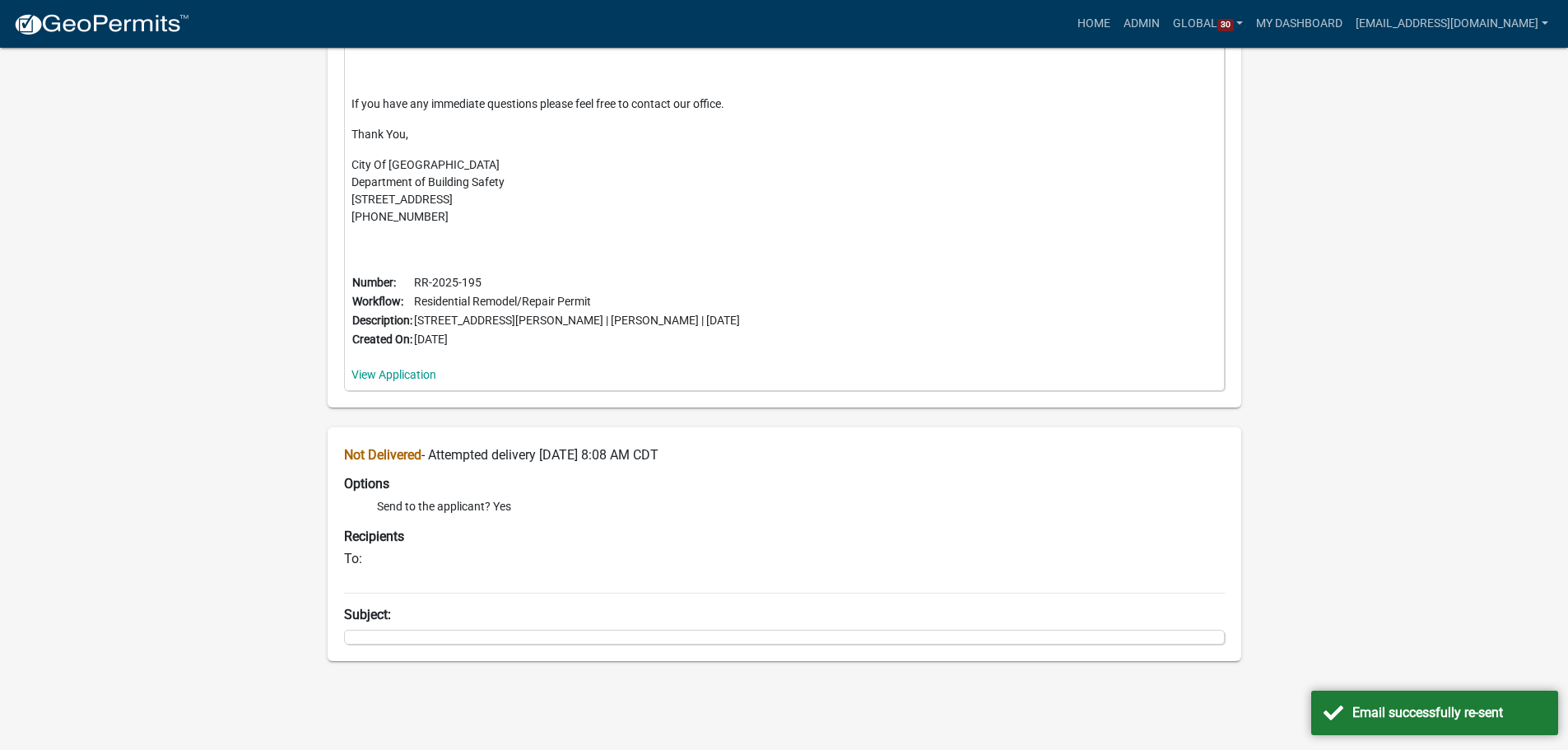
drag, startPoint x: 344, startPoint y: 449, endPoint x: 427, endPoint y: 452, distance: 83.1
click at [427, 452] on h6 "Not Delivered - Attempted delivery Monday, October 13, 2025 at 8:08 AM CDT" at bounding box center [784, 454] width 880 height 16
click at [787, 461] on h6 "Not Delivered - Attempted delivery Monday, October 13, 2025 at 8:08 AM CDT" at bounding box center [784, 454] width 880 height 16
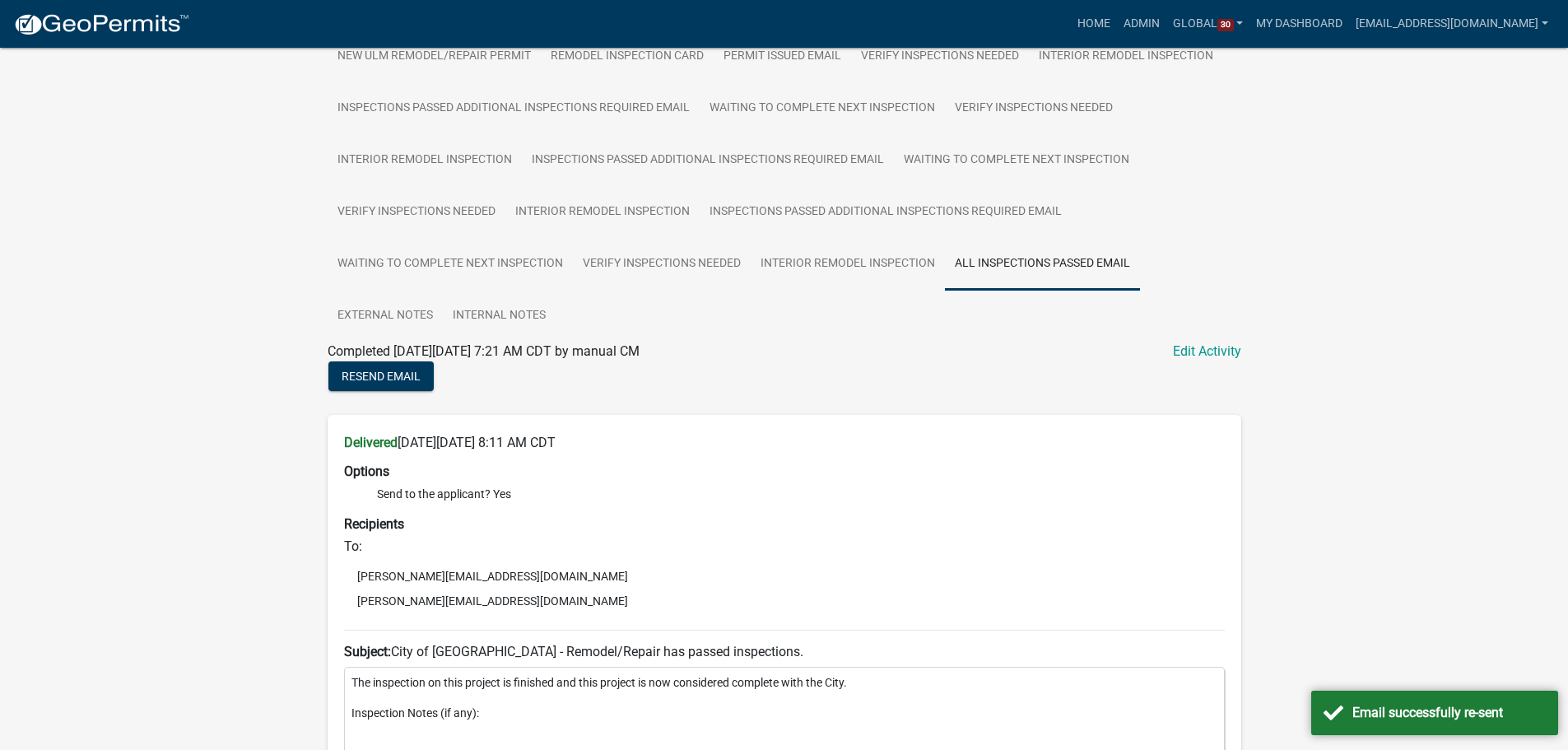
scroll to position [414, 0]
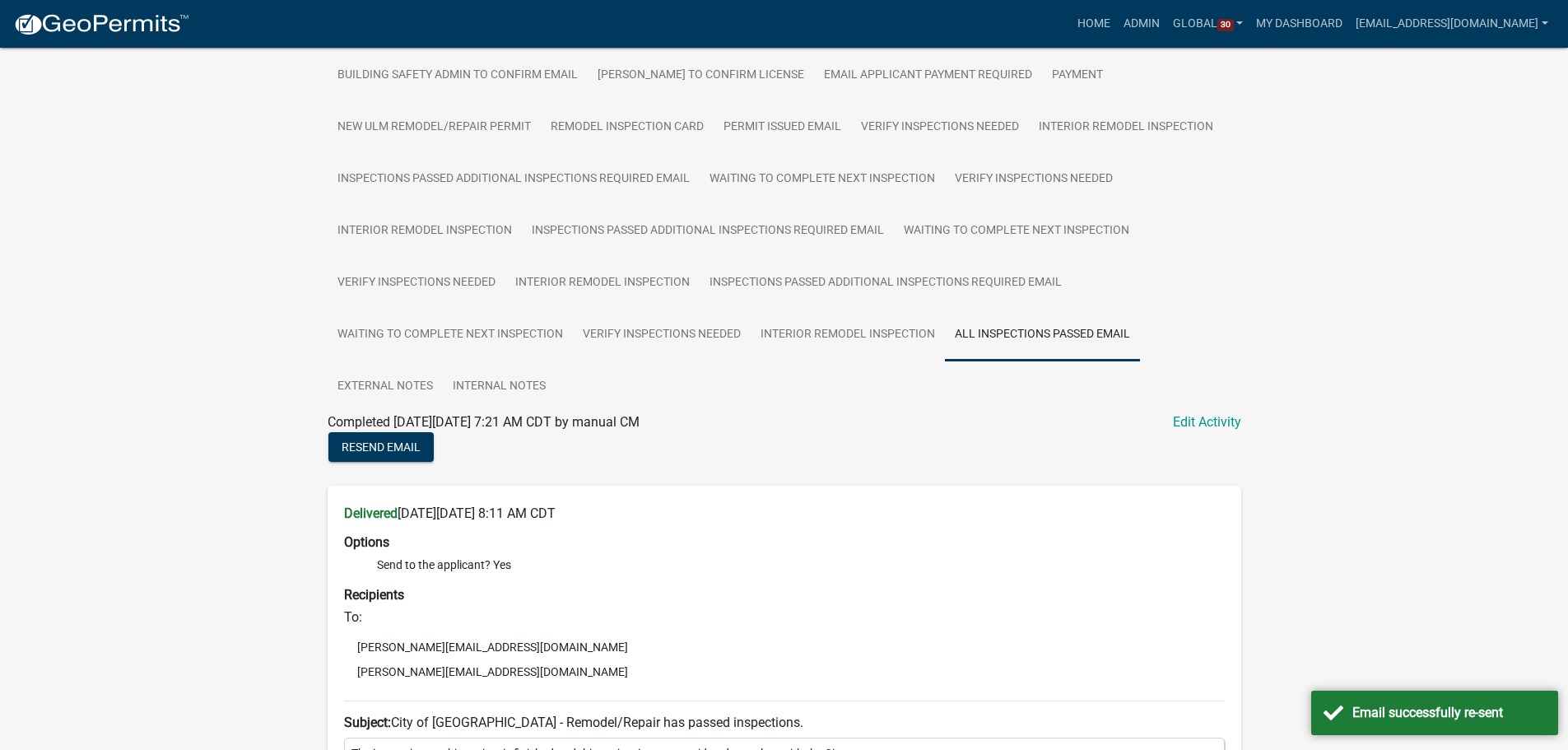
click at [218, 461] on div "Residential Remodel/Repair Permit RR-2025-195 Amount Paid $60.00 Actions View r…" at bounding box center [784, 593] width 1568 height 1918
click at [209, 419] on div "Residential Remodel/Repair Permit RR-2025-195 Amount Paid $60.00 Actions View r…" at bounding box center [784, 593] width 1568 height 1918
click at [223, 359] on div "Residential Remodel/Repair Permit RR-2025-195 Amount Paid $60.00 Actions View r…" at bounding box center [784, 593] width 1568 height 1918
click at [233, 364] on div "Residential Remodel/Repair Permit RR-2025-195 Amount Paid $60.00 Actions View r…" at bounding box center [784, 593] width 1568 height 1918
click at [179, 291] on div "Residential Remodel/Repair Permit RR-2025-195 Amount Paid $60.00 Actions View r…" at bounding box center [784, 593] width 1568 height 1918
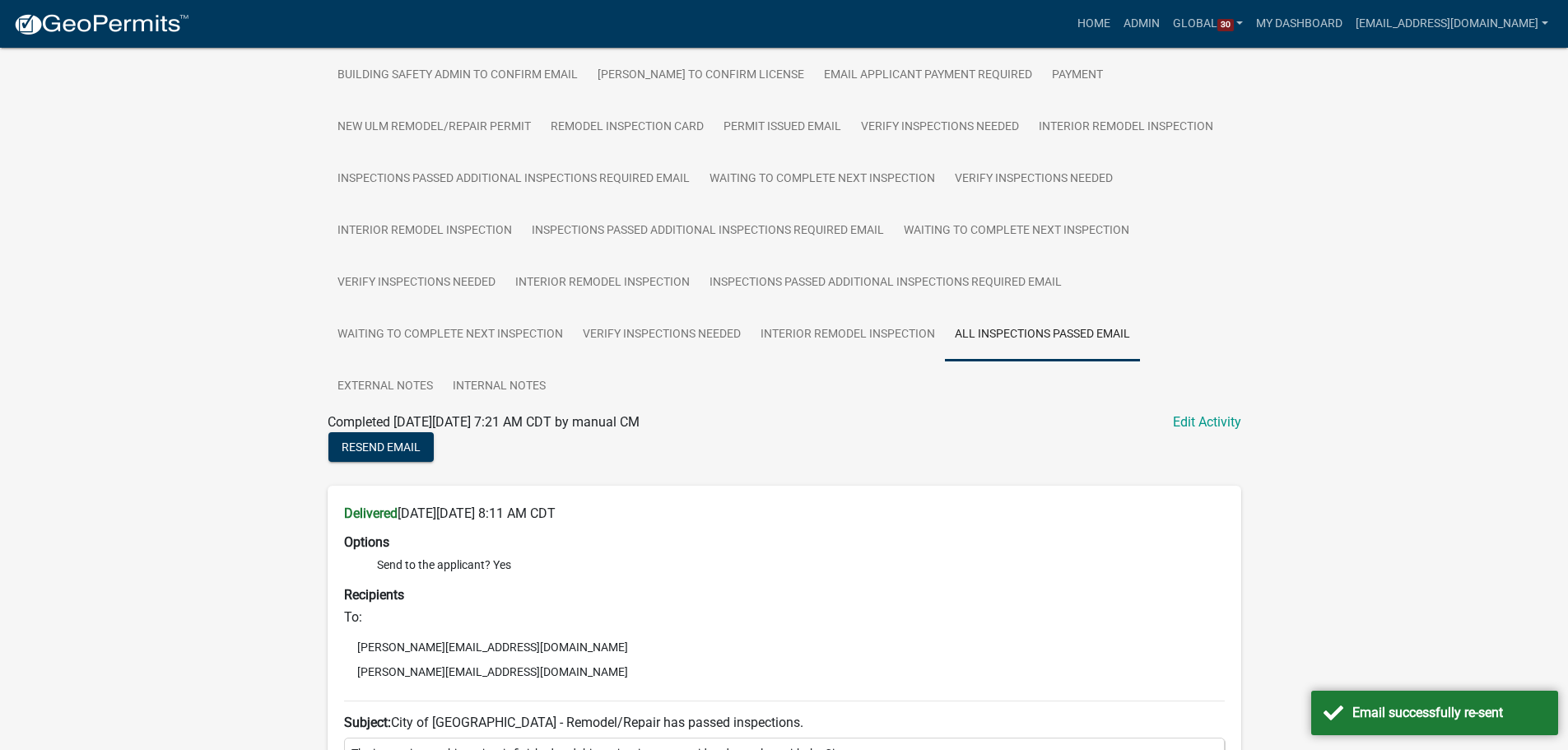
click at [173, 361] on div "Residential Remodel/Repair Permit RR-2025-195 Amount Paid $60.00 Actions View r…" at bounding box center [784, 593] width 1568 height 1918
drag, startPoint x: 216, startPoint y: 381, endPoint x: 220, endPoint y: 346, distance: 35.2
click at [216, 377] on div "Residential Remodel/Repair Permit RR-2025-195 Amount Paid $60.00 Actions View r…" at bounding box center [784, 593] width 1568 height 1918
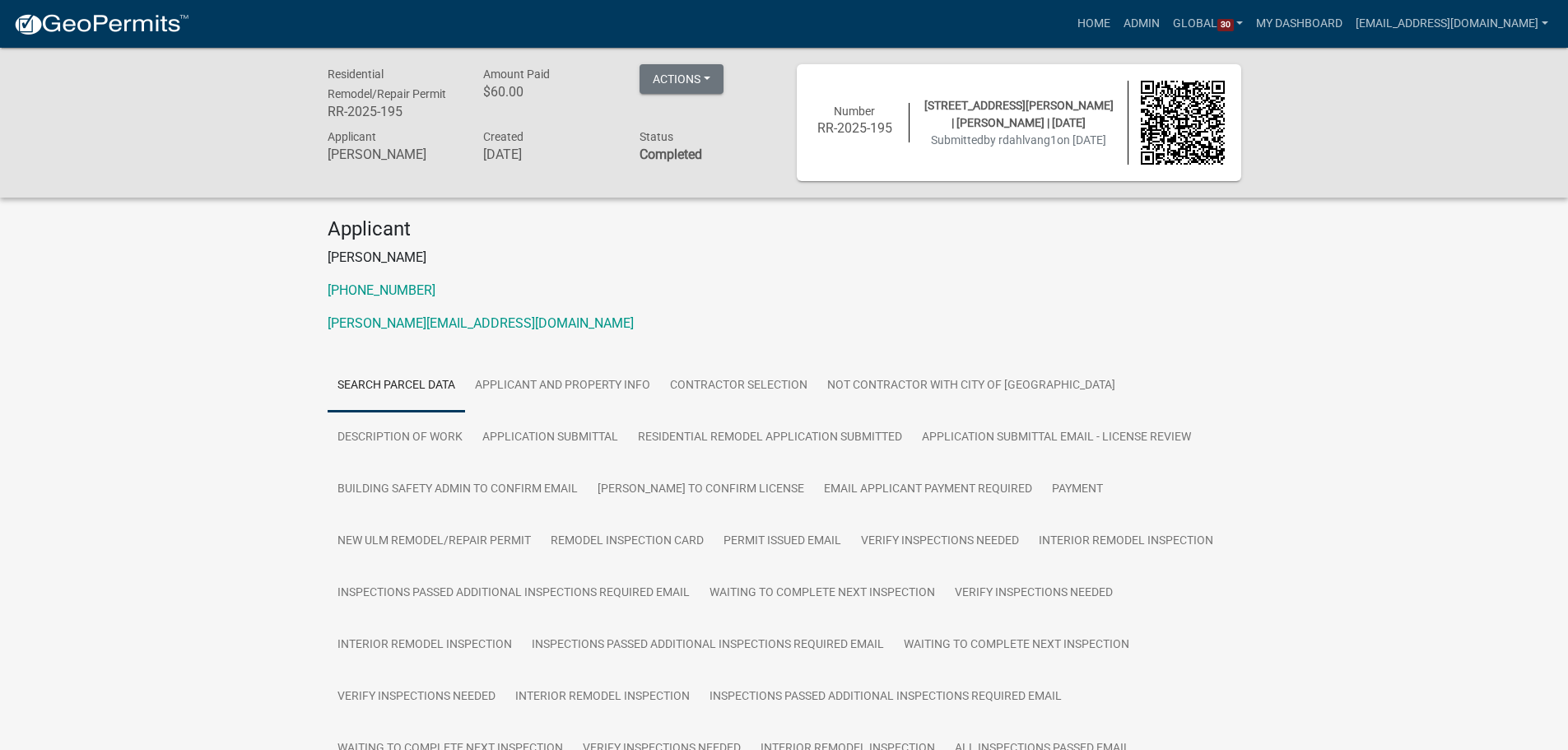
click at [145, 266] on div "Residential Remodel/Repair Permit RR-2025-195 Amount Paid $60.00 Actions View r…" at bounding box center [784, 723] width 1568 height 1352
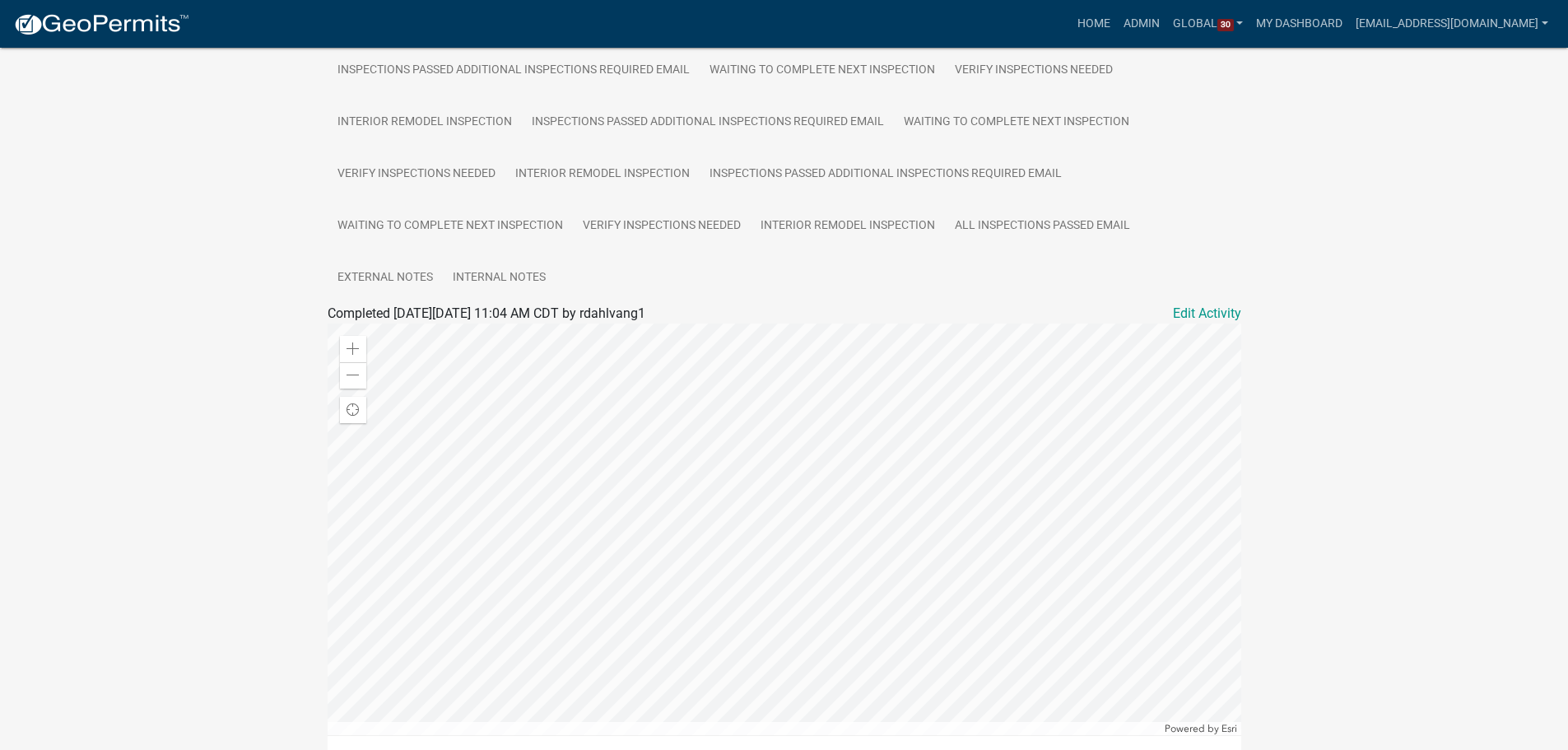
scroll to position [576, 0]
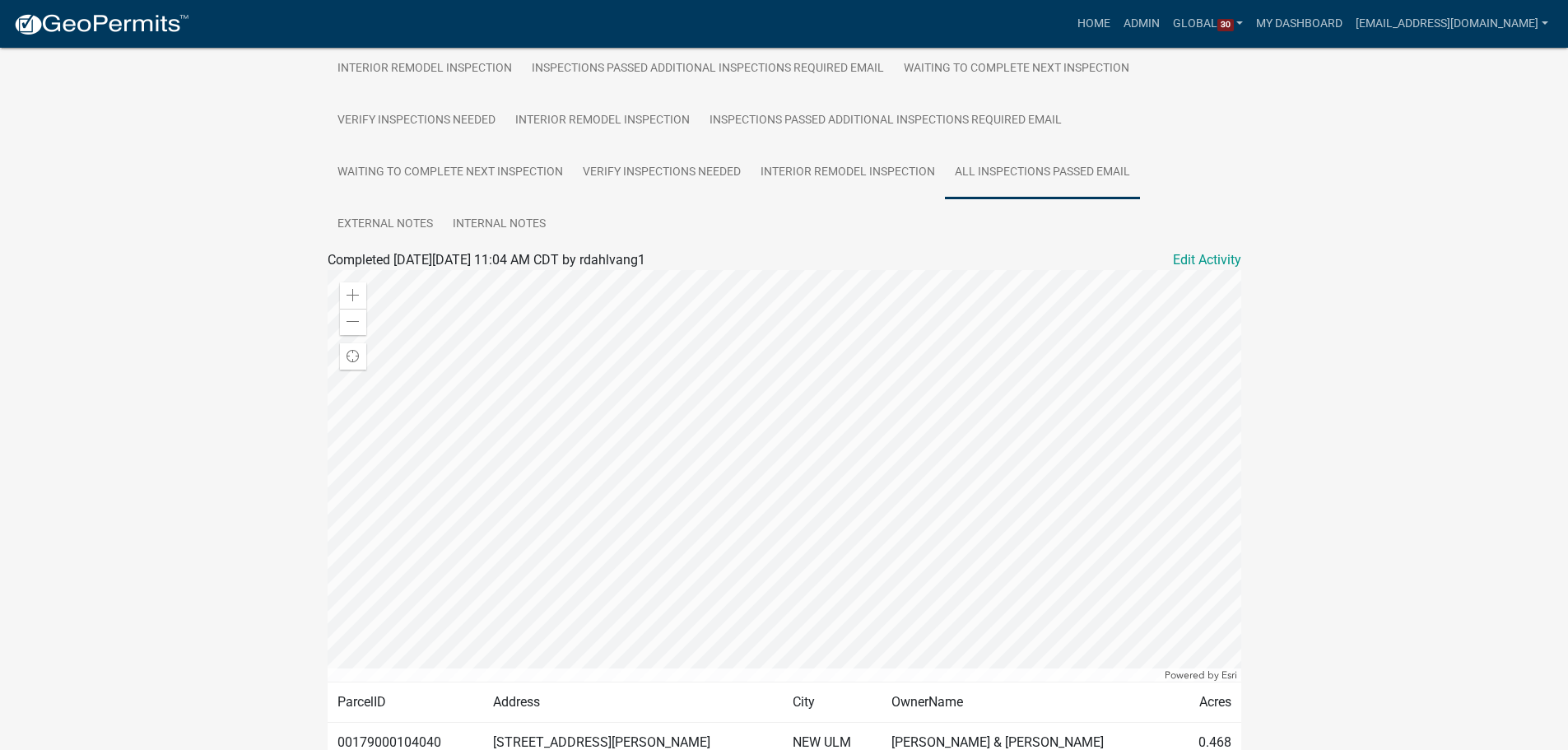
click at [1080, 172] on link "All Inspections passed Email" at bounding box center [1042, 172] width 195 height 52
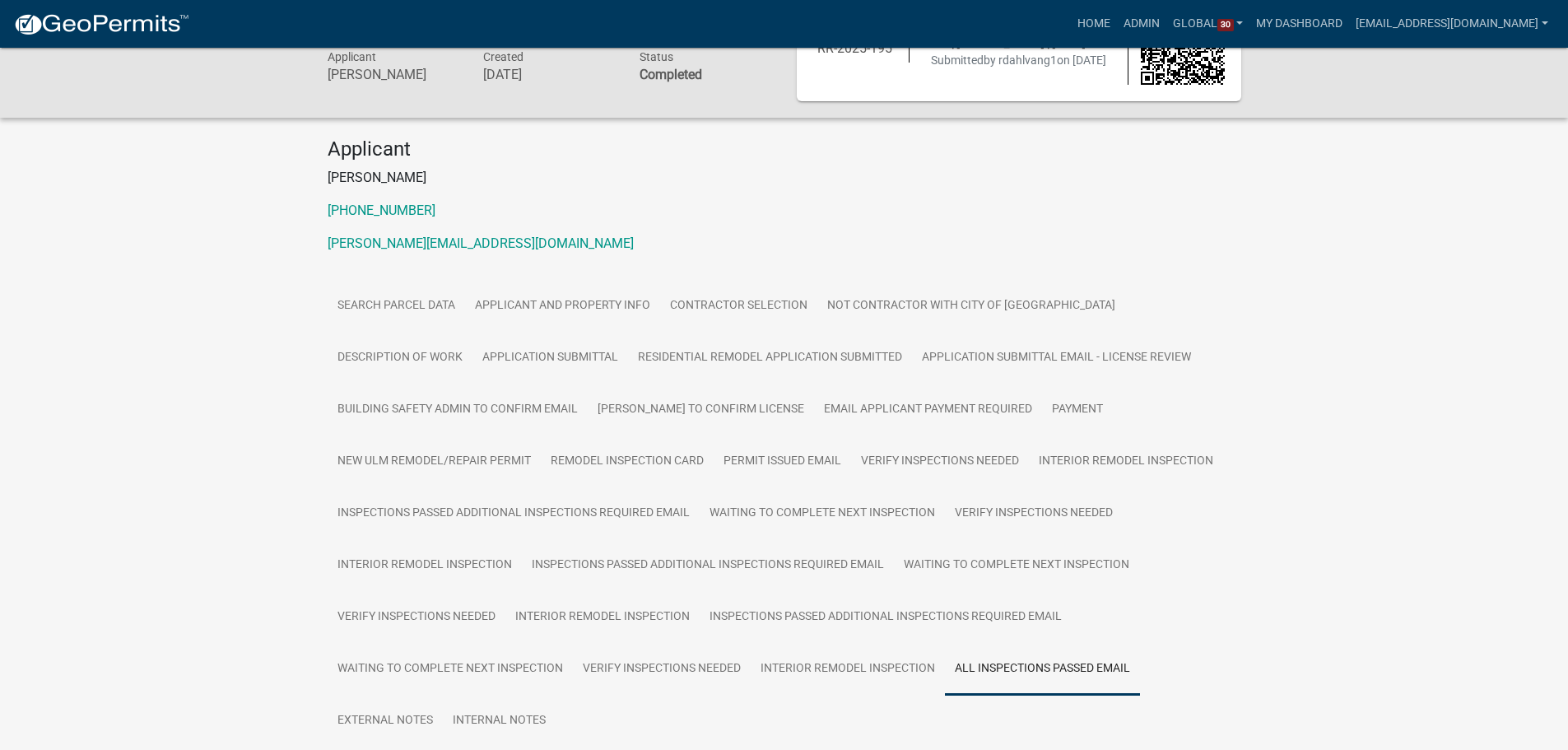
scroll to position [0, 0]
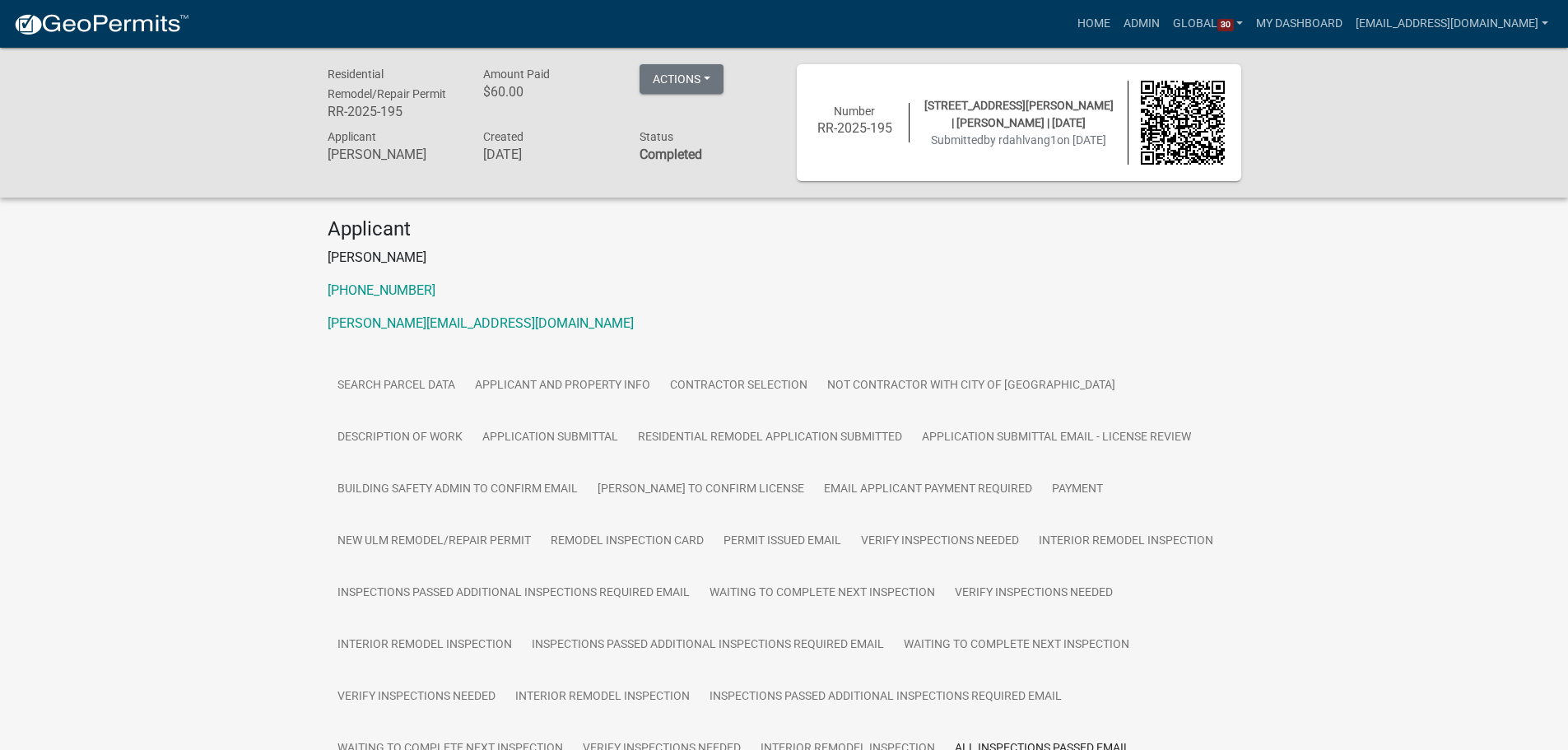
drag, startPoint x: 216, startPoint y: 493, endPoint x: 229, endPoint y: 506, distance: 18.4
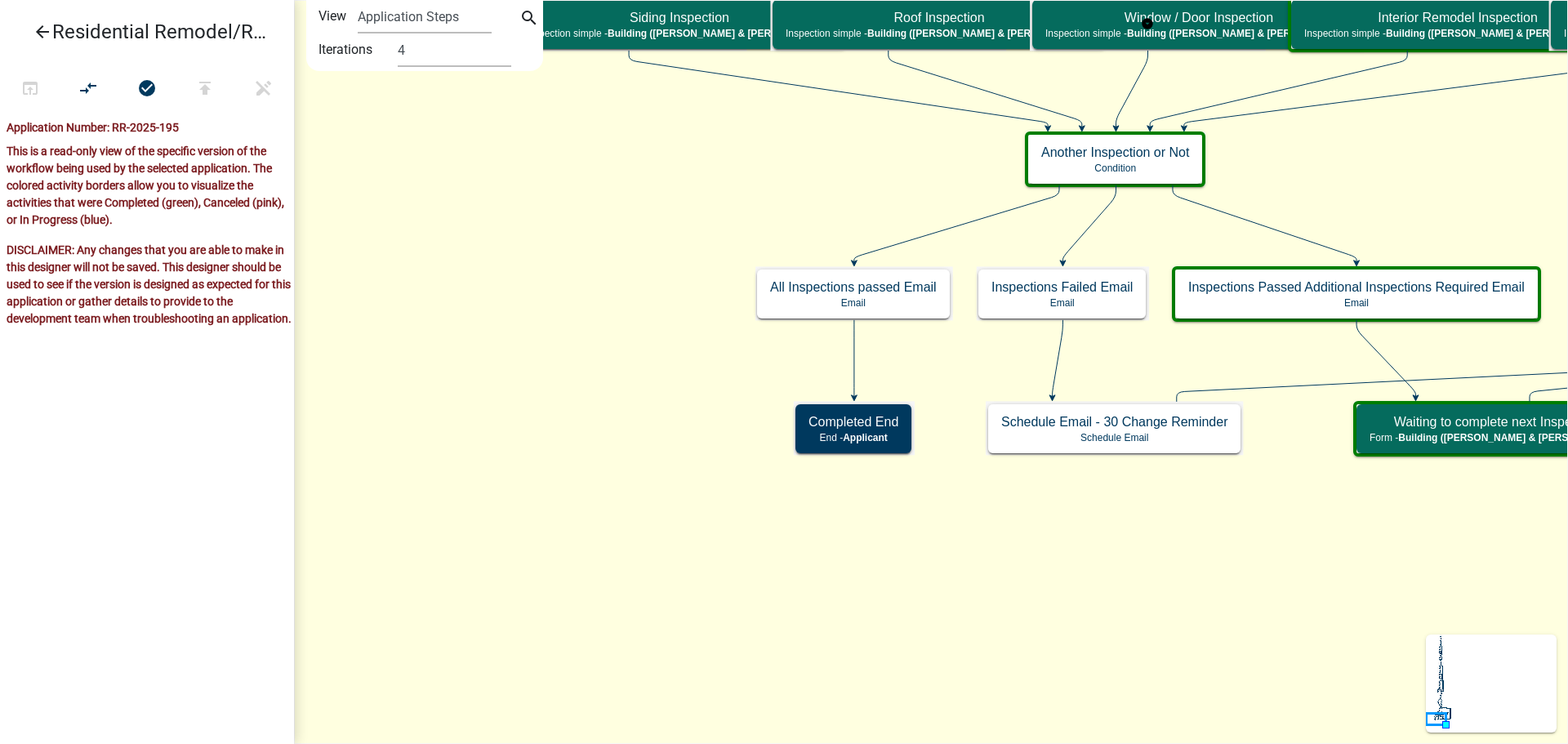
select select "4"
